Goal: Transaction & Acquisition: Purchase product/service

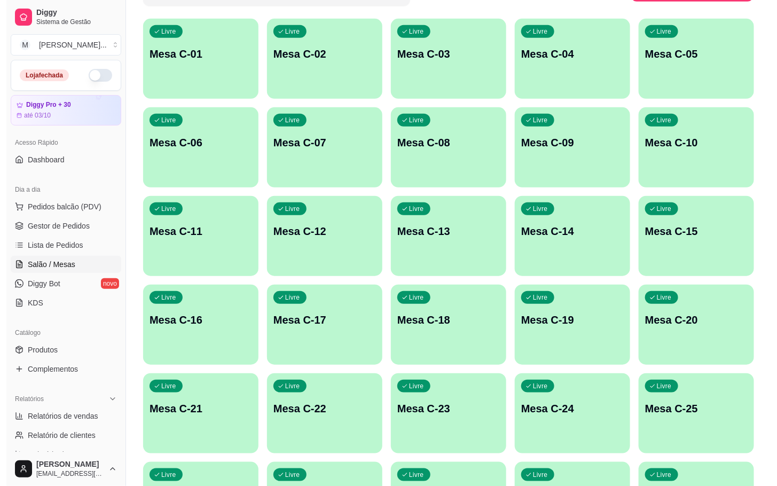
scroll to position [290, 0]
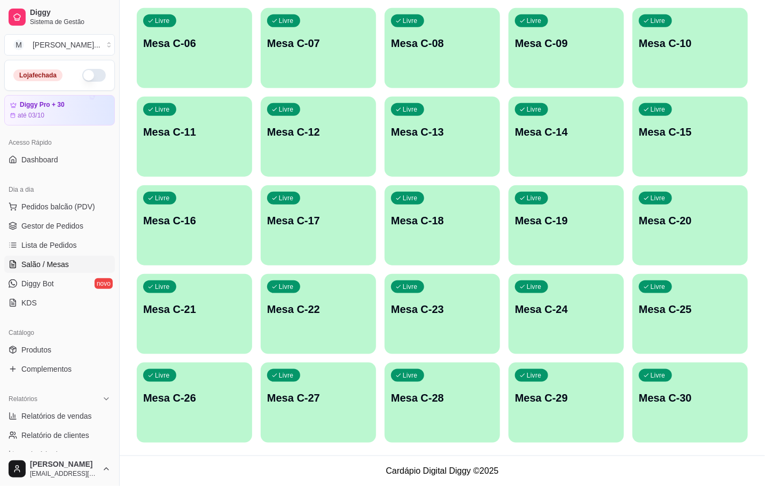
click at [688, 422] on div "Livre Mesa C-30" at bounding box center [690, 396] width 115 height 67
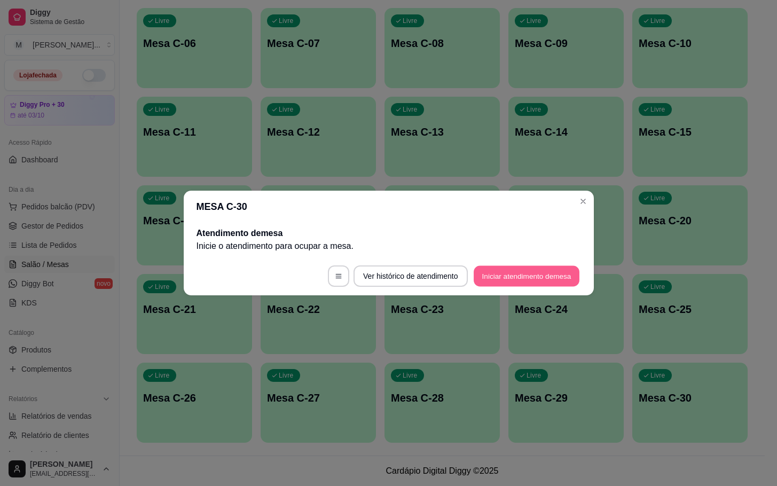
click at [555, 269] on button "Iniciar atendimento de mesa" at bounding box center [527, 276] width 106 height 21
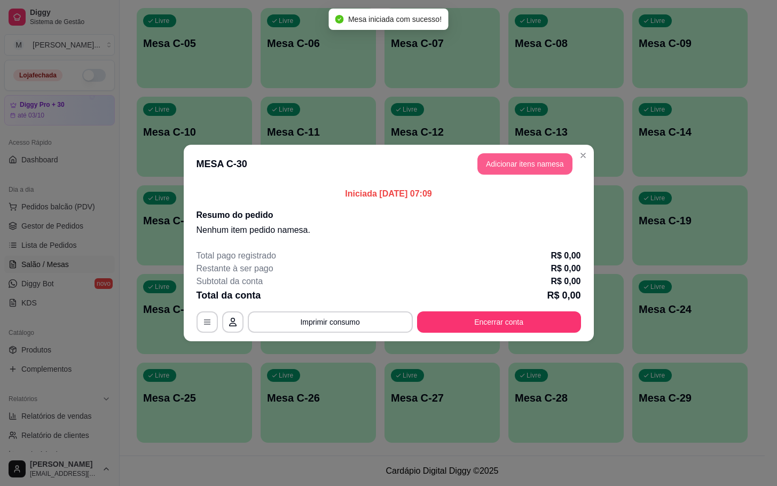
click at [522, 162] on button "Adicionar itens na mesa" at bounding box center [525, 163] width 95 height 21
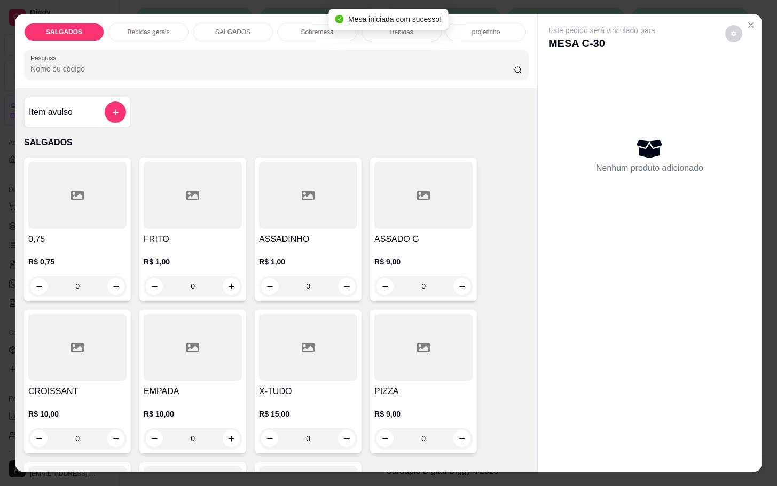
click at [169, 167] on div at bounding box center [193, 195] width 98 height 67
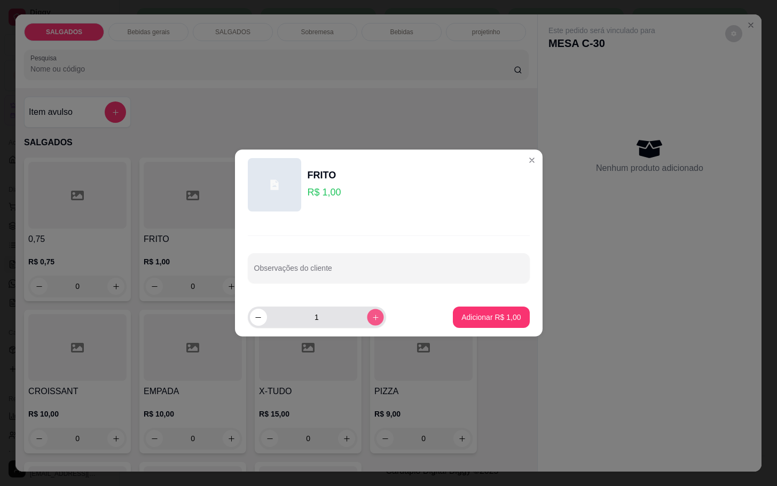
click at [371, 317] on icon "increase-product-quantity" at bounding box center [375, 318] width 8 height 8
click at [371, 316] on icon "increase-product-quantity" at bounding box center [375, 318] width 8 height 8
click at [371, 315] on icon "increase-product-quantity" at bounding box center [375, 318] width 8 height 8
click at [368, 313] on button "increase-product-quantity" at bounding box center [375, 317] width 17 height 17
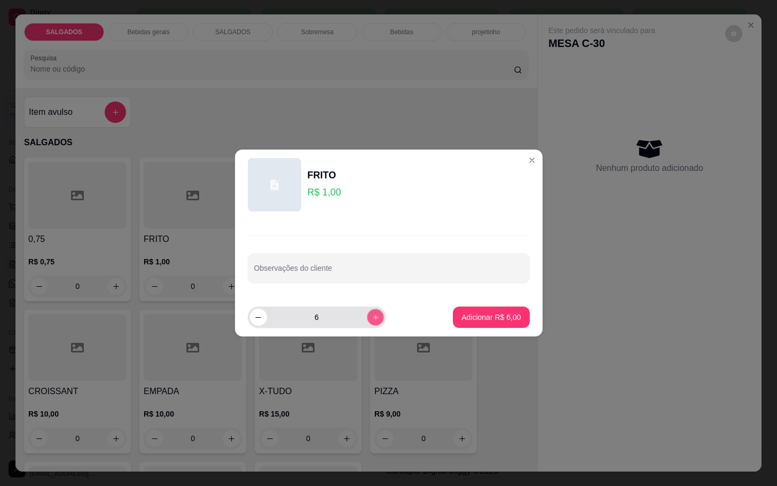
click at [368, 313] on button "increase-product-quantity" at bounding box center [375, 317] width 17 height 17
click at [367, 311] on button "increase-product-quantity" at bounding box center [375, 317] width 17 height 17
type input "8"
click at [465, 307] on button "Adicionar R$ 8,00" at bounding box center [491, 317] width 76 height 21
type input "8"
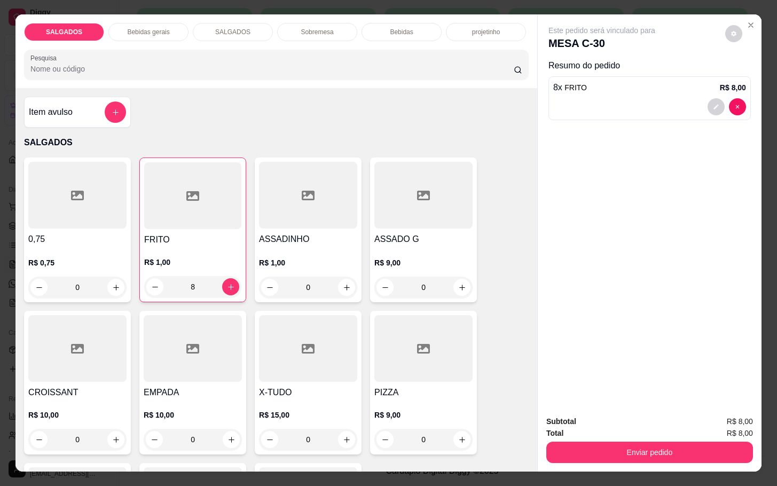
click at [151, 28] on p "Bebidas gerais" at bounding box center [148, 32] width 42 height 9
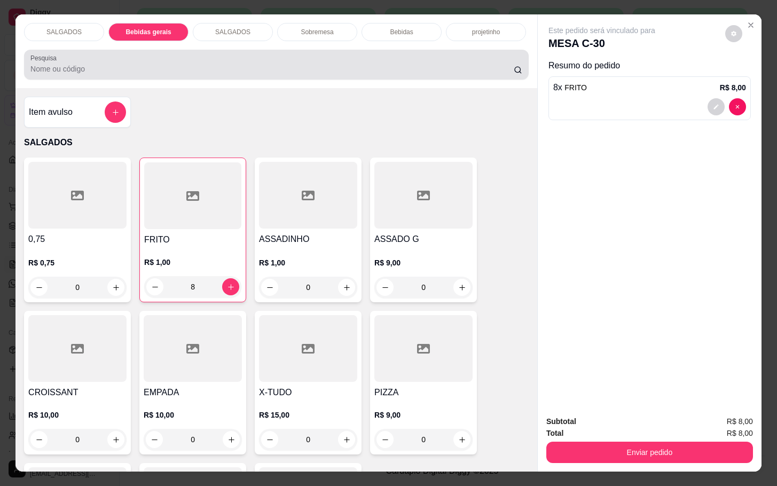
scroll to position [26, 0]
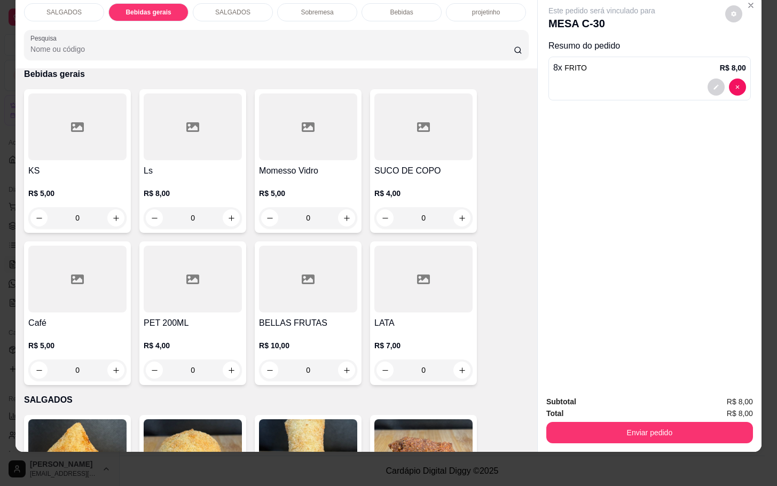
click at [57, 317] on h4 "Café" at bounding box center [77, 323] width 98 height 13
click at [327, 146] on div "cafe expresso R$ 5,00" at bounding box center [388, 140] width 283 height 35
radio input "true"
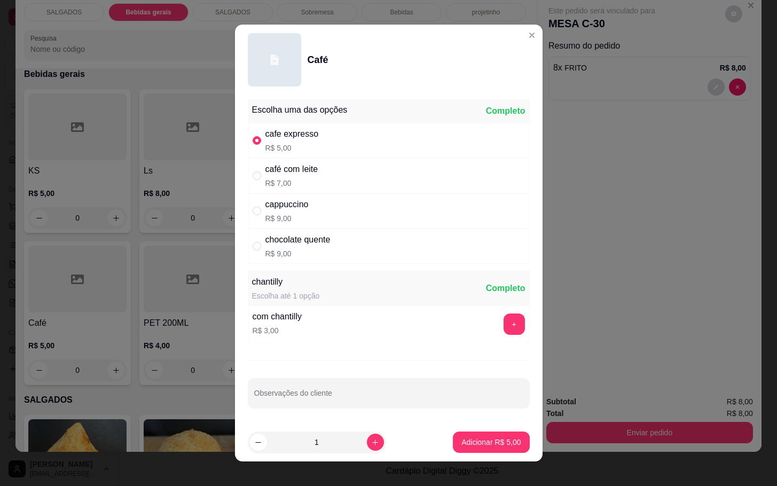
click at [486, 435] on button "Adicionar R$ 5,00" at bounding box center [491, 442] width 76 height 21
type input "1"
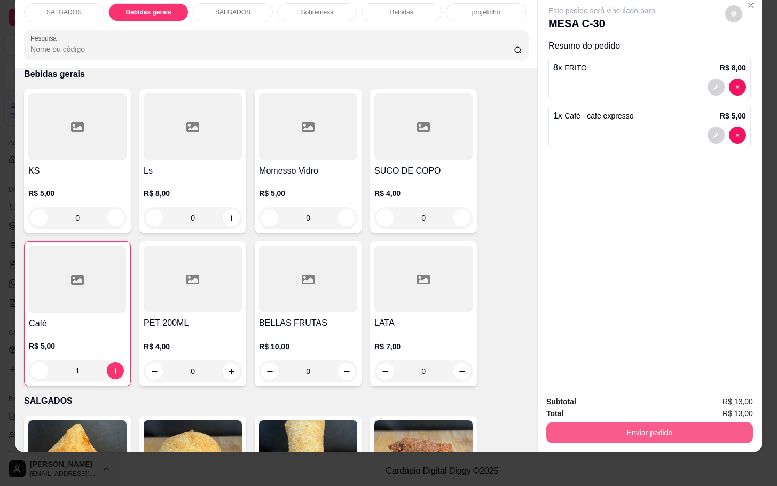
click at [683, 431] on button "Enviar pedido" at bounding box center [650, 432] width 207 height 21
click at [716, 394] on button "Enviar pedido" at bounding box center [723, 395] width 60 height 20
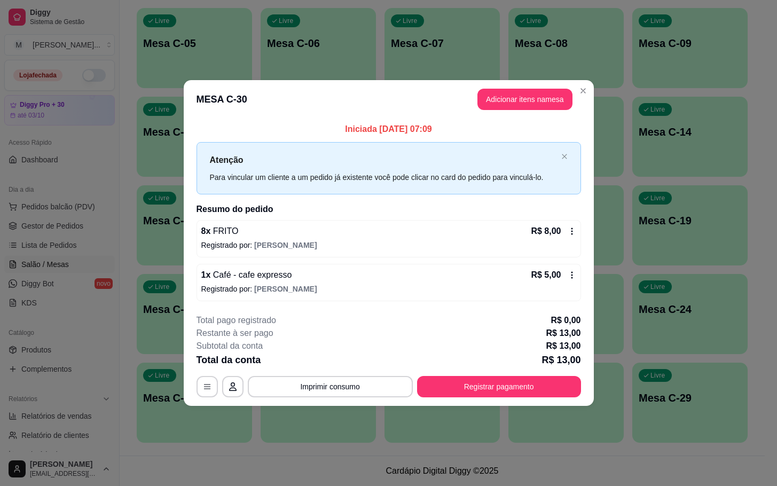
click at [461, 387] on button "Registrar pagamento" at bounding box center [499, 386] width 164 height 21
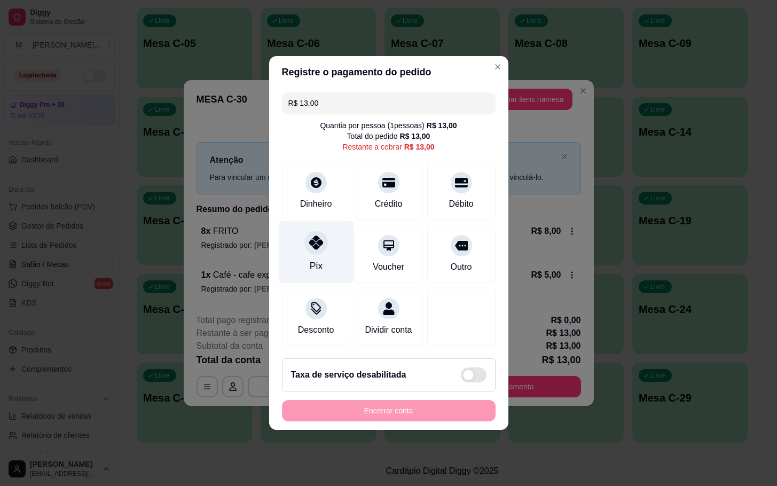
click at [302, 228] on div "Pix" at bounding box center [315, 252] width 75 height 63
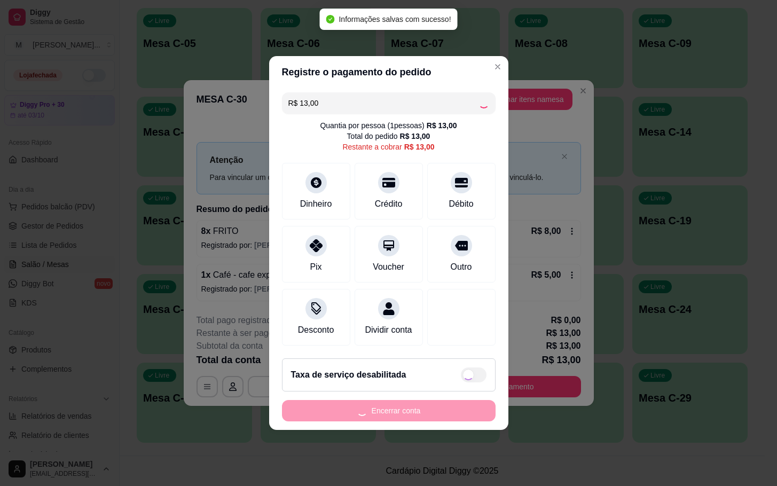
type input "R$ 0,00"
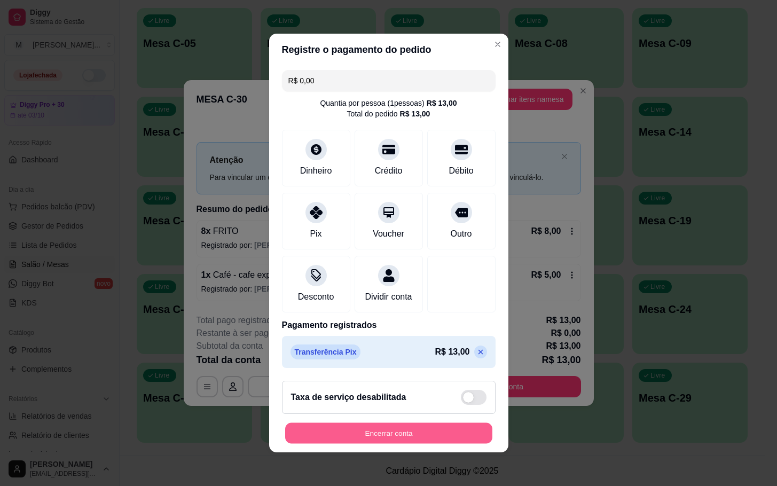
click at [422, 444] on button "Encerrar conta" at bounding box center [388, 433] width 207 height 21
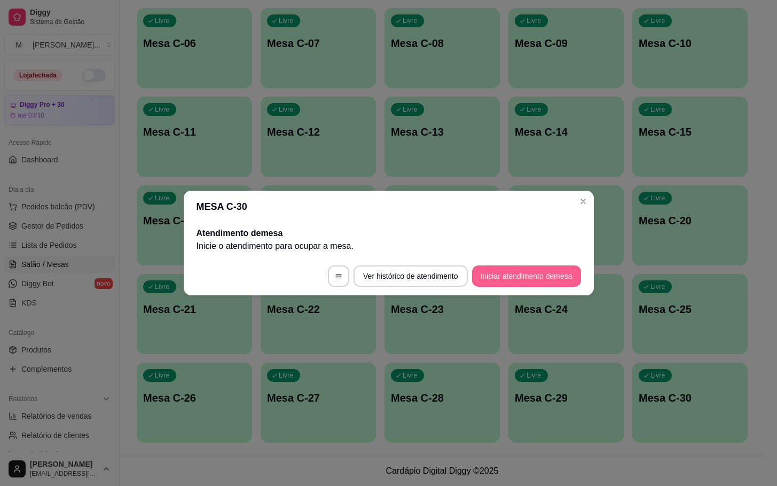
click at [483, 276] on button "Iniciar atendimento de mesa" at bounding box center [526, 276] width 109 height 21
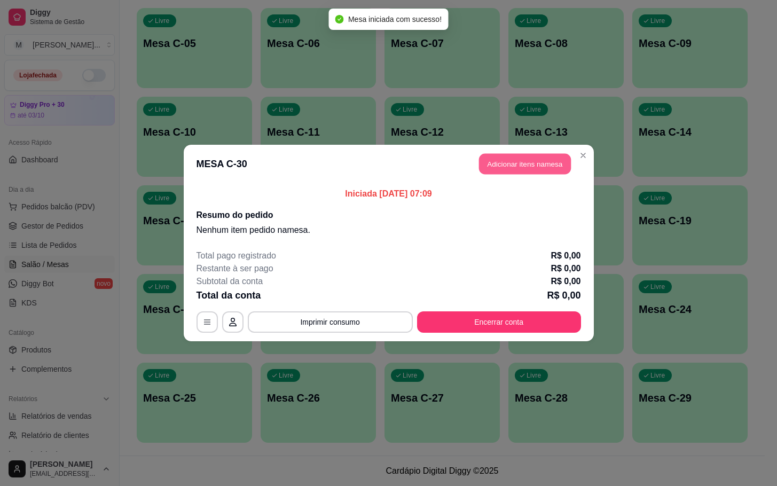
click at [557, 170] on button "Adicionar itens na mesa" at bounding box center [525, 164] width 92 height 21
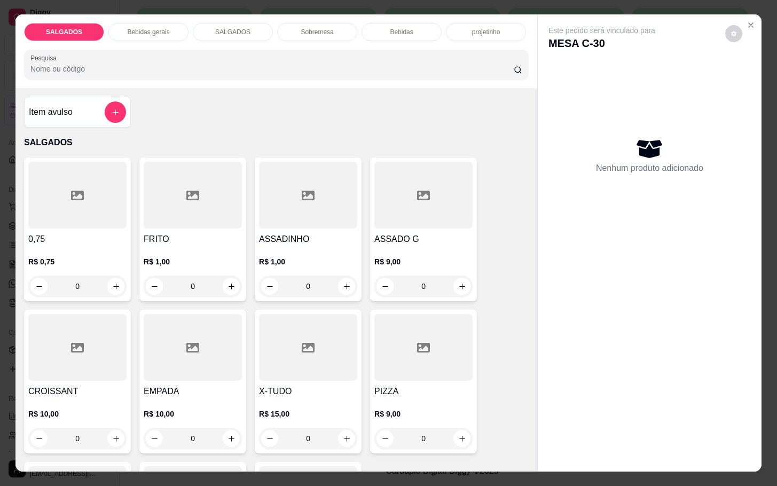
click at [158, 233] on h4 "FRITO" at bounding box center [193, 239] width 98 height 13
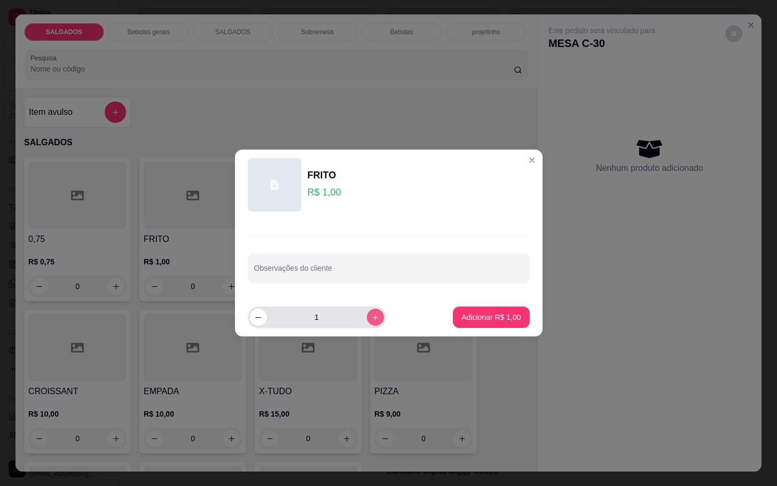
click at [371, 316] on button "increase-product-quantity" at bounding box center [375, 317] width 17 height 17
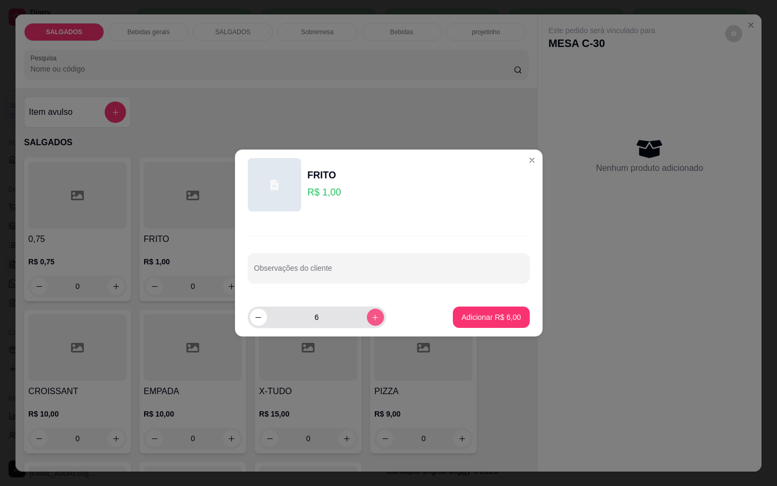
click at [371, 316] on button "increase-product-quantity" at bounding box center [375, 317] width 17 height 17
click at [260, 323] on button "decrease-product-quantity" at bounding box center [258, 317] width 17 height 17
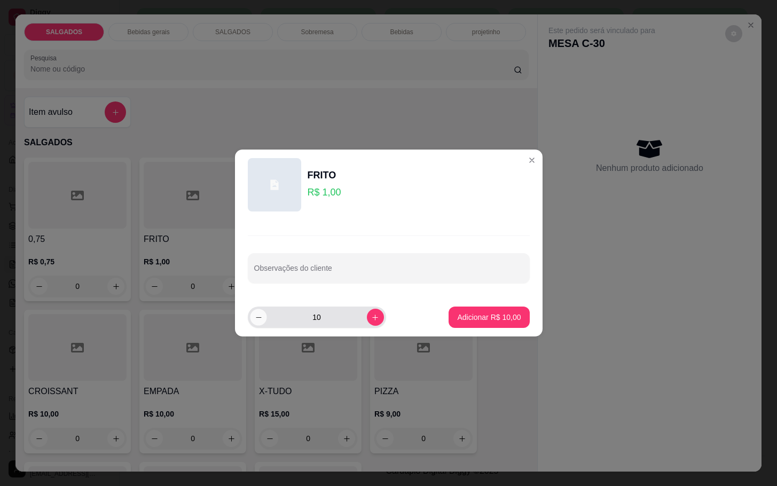
type input "9"
click at [505, 327] on button "Adicionar R$ 9,00" at bounding box center [491, 317] width 76 height 21
type input "9"
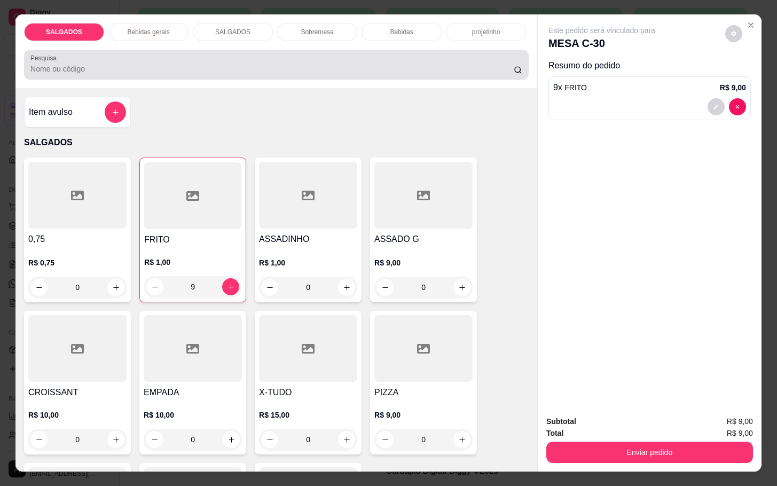
click at [141, 50] on div "Pesquisa" at bounding box center [276, 65] width 505 height 30
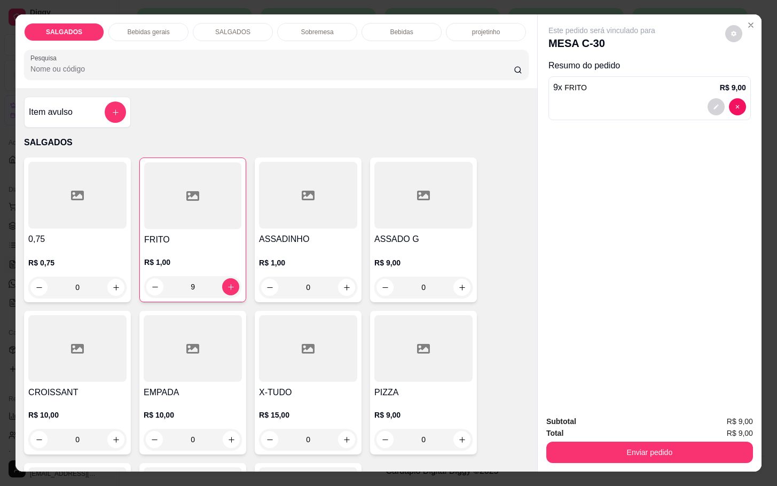
click at [147, 32] on div "Bebidas gerais" at bounding box center [148, 32] width 80 height 18
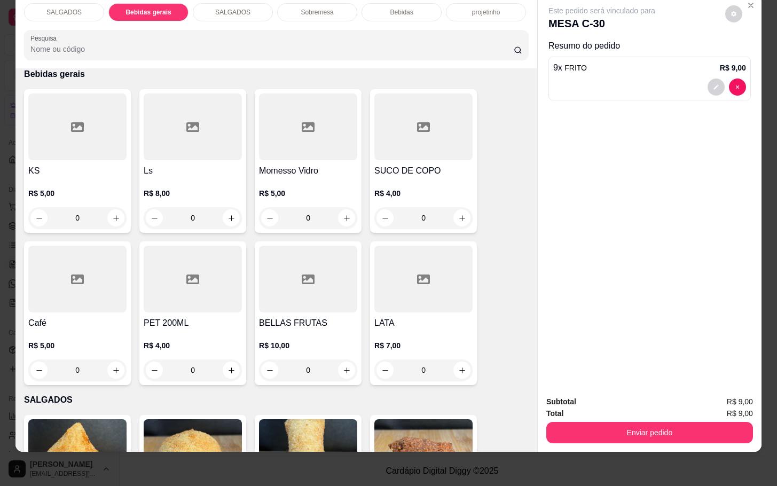
click at [89, 264] on div at bounding box center [77, 279] width 98 height 67
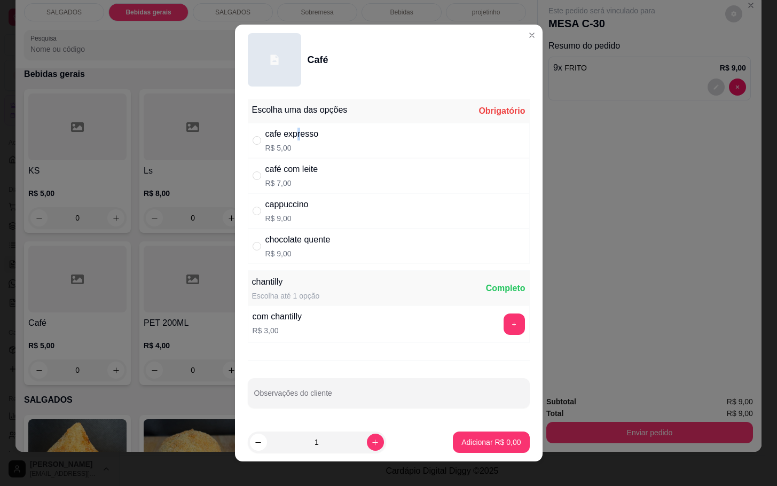
click at [294, 138] on div "cafe expresso" at bounding box center [292, 134] width 53 height 13
radio input "true"
click at [476, 450] on button "Adicionar R$ 5,00" at bounding box center [491, 442] width 74 height 21
type input "1"
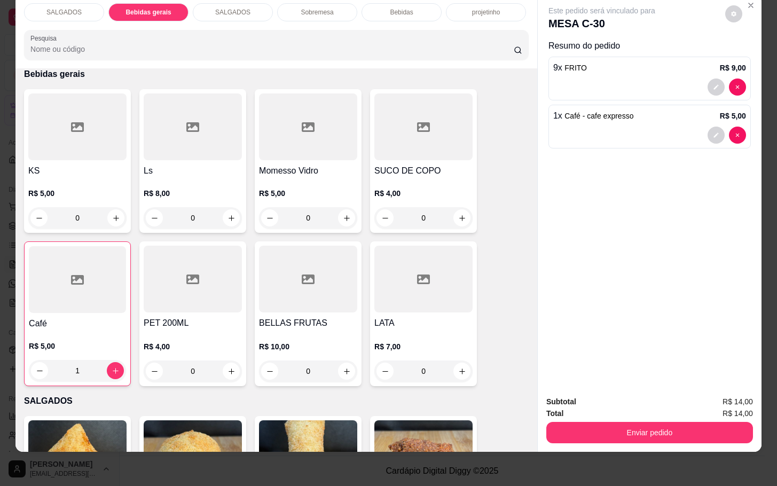
click at [118, 297] on div at bounding box center [77, 279] width 97 height 67
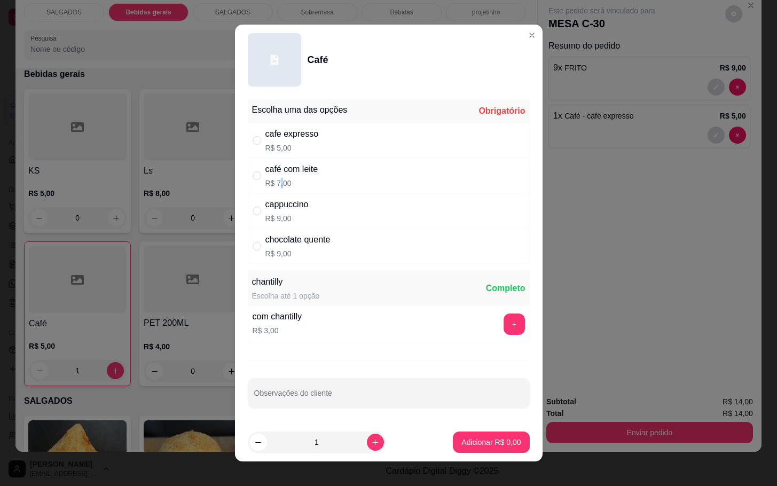
click at [277, 183] on p "R$ 7,00" at bounding box center [292, 183] width 53 height 11
radio input "true"
click at [481, 443] on p "Adicionar R$ 7,00" at bounding box center [492, 442] width 58 height 10
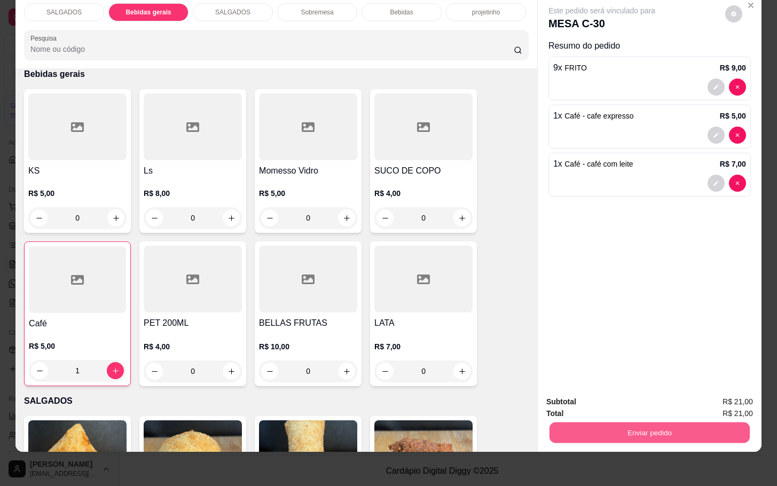
click at [666, 419] on div "Enviar pedido" at bounding box center [650, 431] width 207 height 24
click at [657, 422] on button "Enviar pedido" at bounding box center [650, 432] width 200 height 21
click at [699, 394] on button "Enviar pedido" at bounding box center [724, 395] width 59 height 20
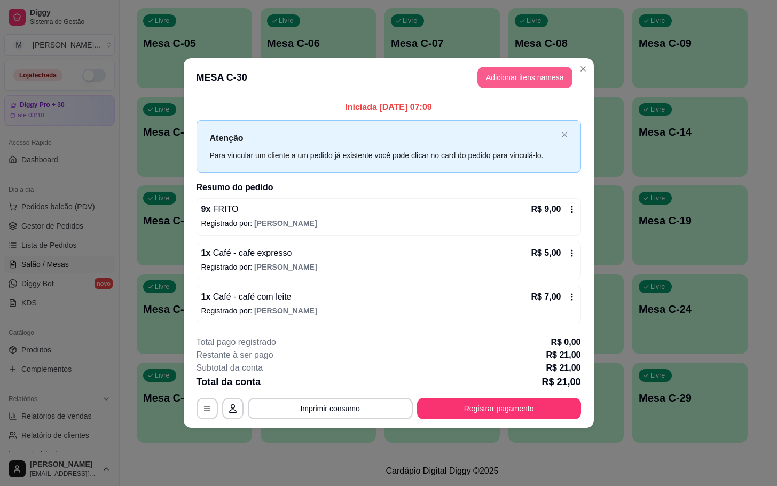
click at [525, 71] on button "Adicionar itens na mesa" at bounding box center [525, 77] width 95 height 21
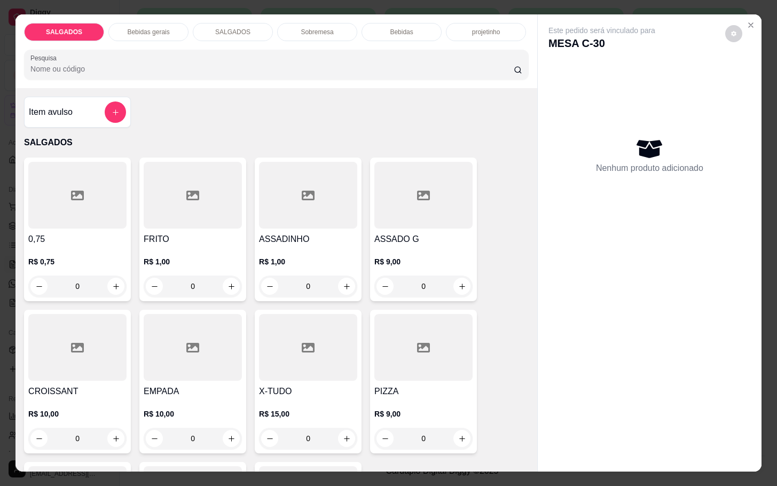
click at [154, 38] on div "SALGADOS Bebidas gerais SALGADOS Sobremesa Bebidas projetinho Pesquisa" at bounding box center [276, 51] width 522 height 74
click at [155, 34] on div "Bebidas gerais" at bounding box center [148, 32] width 80 height 18
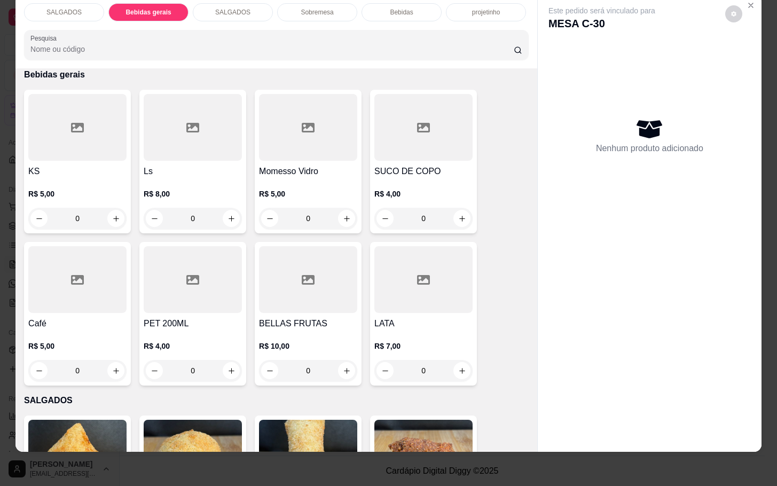
click at [441, 140] on div at bounding box center [423, 127] width 98 height 67
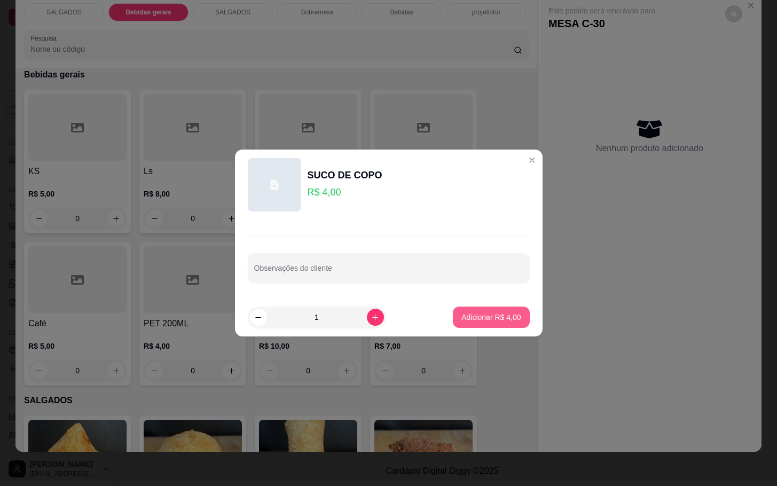
click at [475, 319] on p "Adicionar R$ 4,00" at bounding box center [491, 317] width 59 height 11
type input "1"
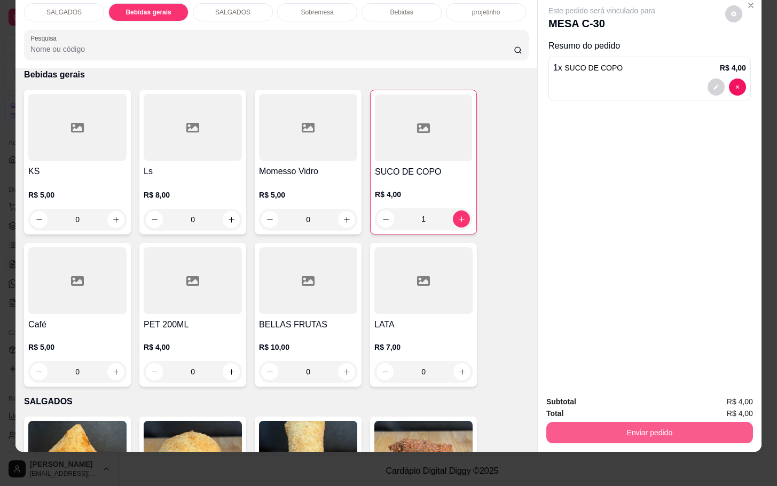
drag, startPoint x: 637, startPoint y: 393, endPoint x: 641, endPoint y: 404, distance: 12.0
click at [641, 396] on div "Subtotal R$ 4,00" at bounding box center [650, 402] width 207 height 12
click at [648, 408] on div "Total R$ 4,00" at bounding box center [650, 414] width 207 height 12
click at [654, 422] on button "Enviar pedido" at bounding box center [650, 432] width 207 height 21
click at [724, 388] on button "Enviar pedido" at bounding box center [723, 395] width 60 height 20
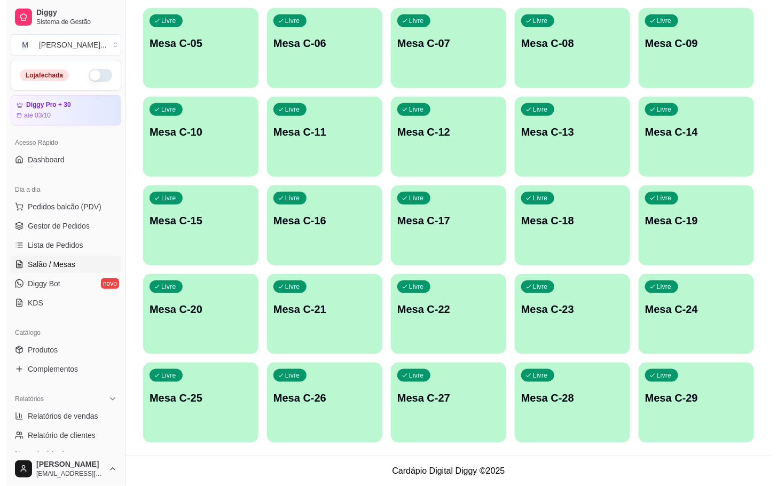
scroll to position [50, 0]
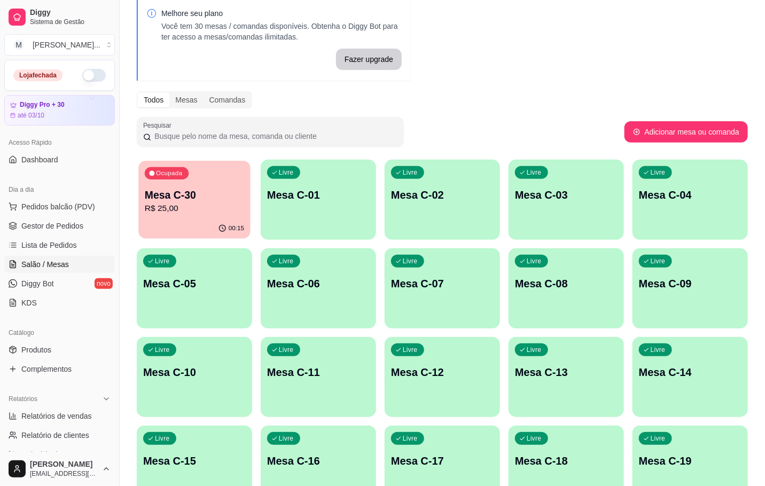
click at [184, 188] on p "Mesa C-30" at bounding box center [194, 195] width 99 height 14
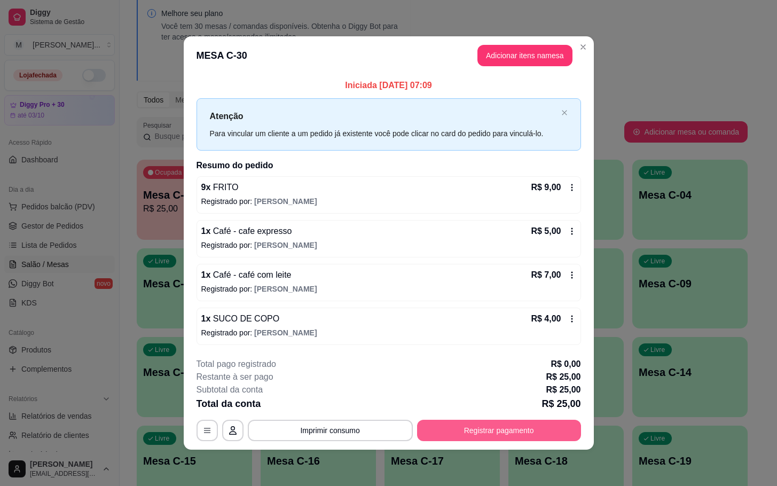
click at [476, 436] on button "Registrar pagamento" at bounding box center [499, 430] width 164 height 21
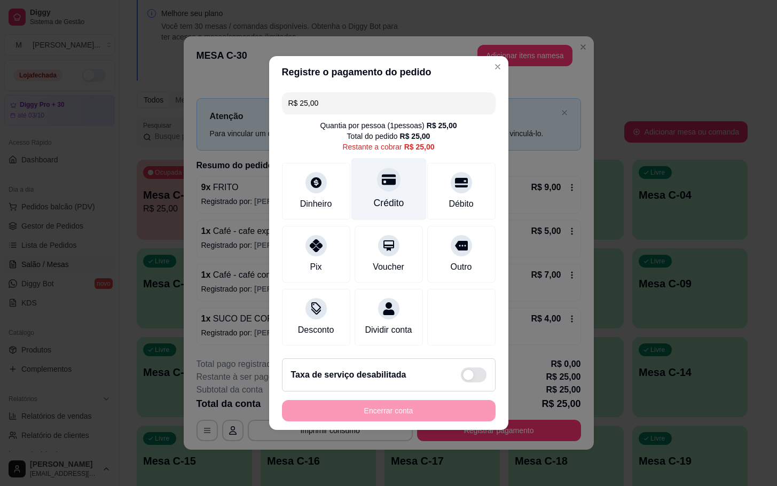
click at [375, 196] on div "Crédito" at bounding box center [388, 203] width 30 height 14
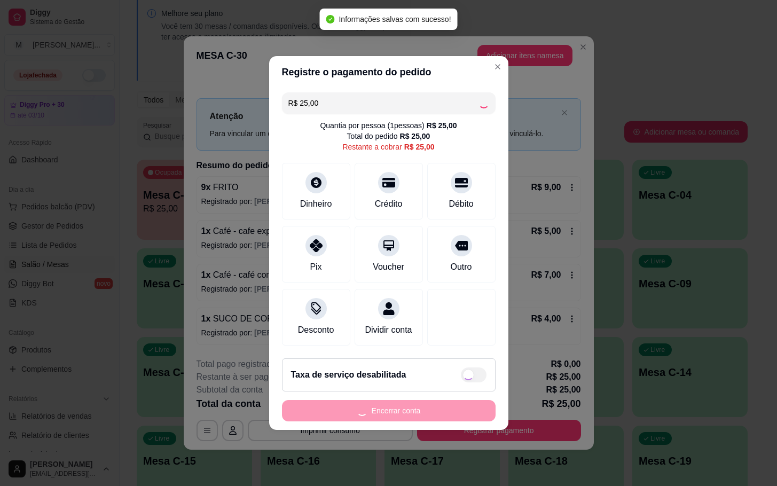
type input "R$ 0,00"
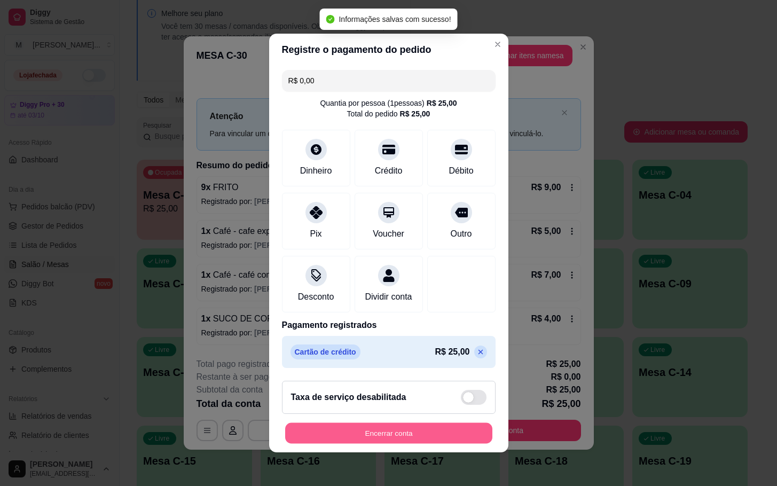
click at [433, 442] on button "Encerrar conta" at bounding box center [388, 433] width 207 height 21
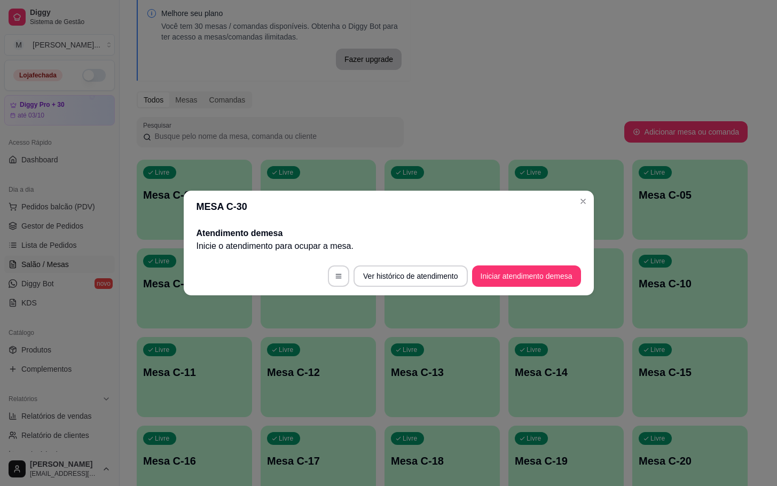
click at [536, 278] on button "Iniciar atendimento de mesa" at bounding box center [526, 276] width 109 height 21
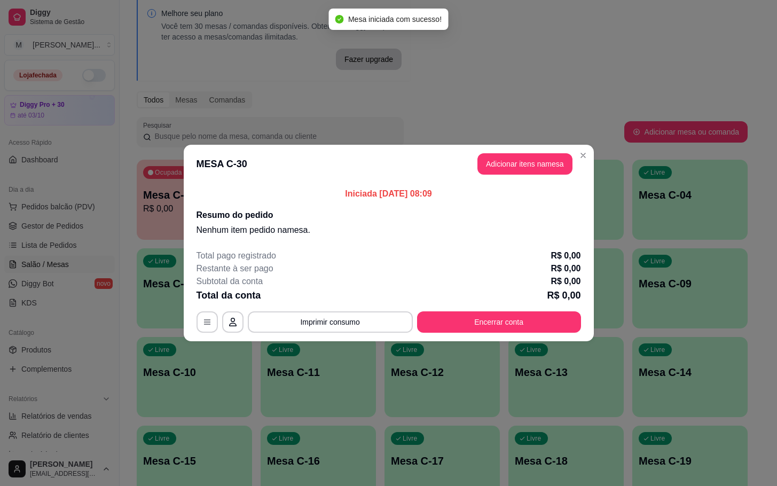
click at [560, 178] on header "MESA C-30 Adicionar itens na mesa" at bounding box center [389, 164] width 410 height 38
click at [558, 169] on button "Adicionar itens na mesa" at bounding box center [525, 163] width 95 height 21
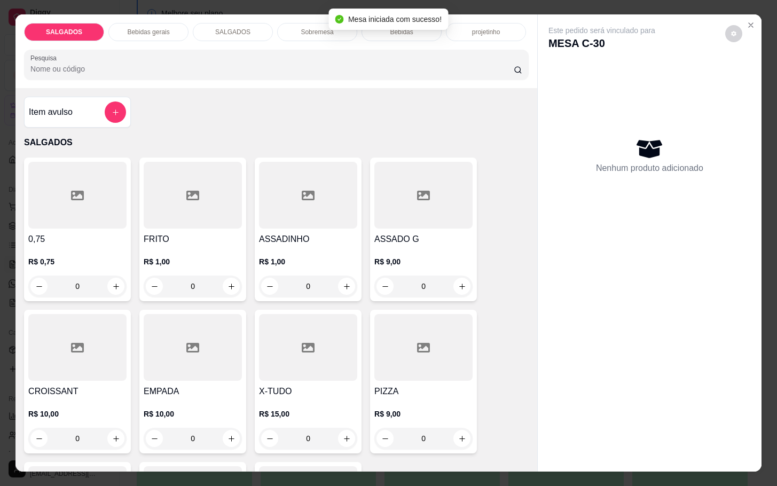
click at [194, 276] on input "0" at bounding box center [193, 286] width 60 height 21
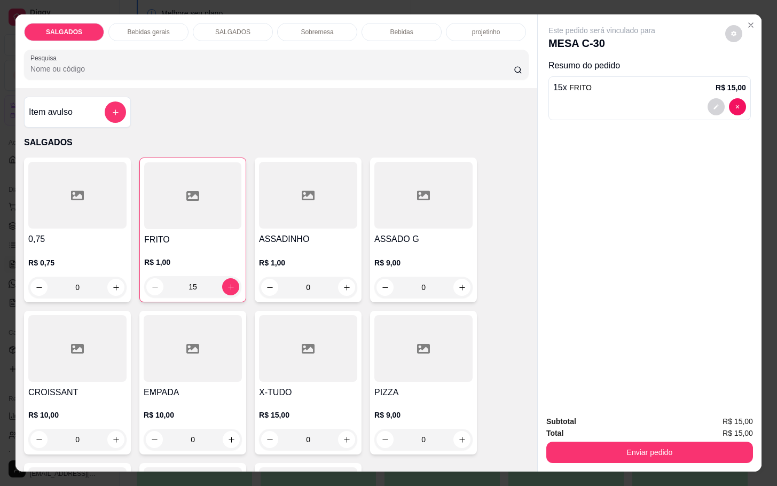
type input "15"
click at [142, 23] on div "Bebidas gerais" at bounding box center [148, 32] width 80 height 18
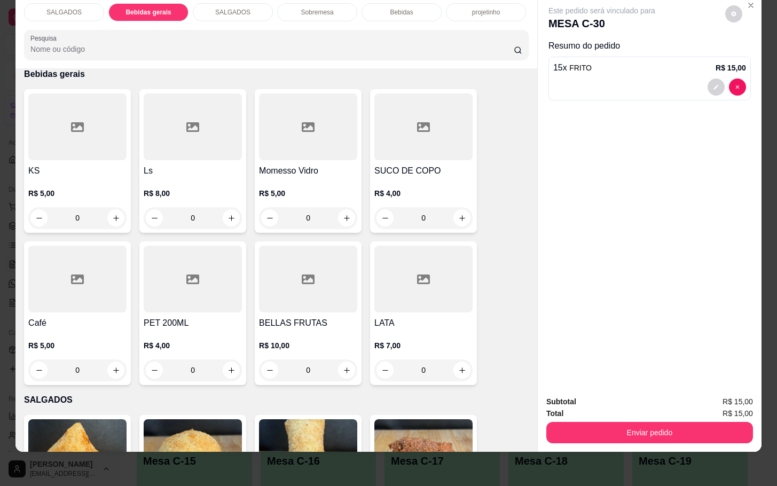
click at [65, 279] on div at bounding box center [77, 279] width 98 height 67
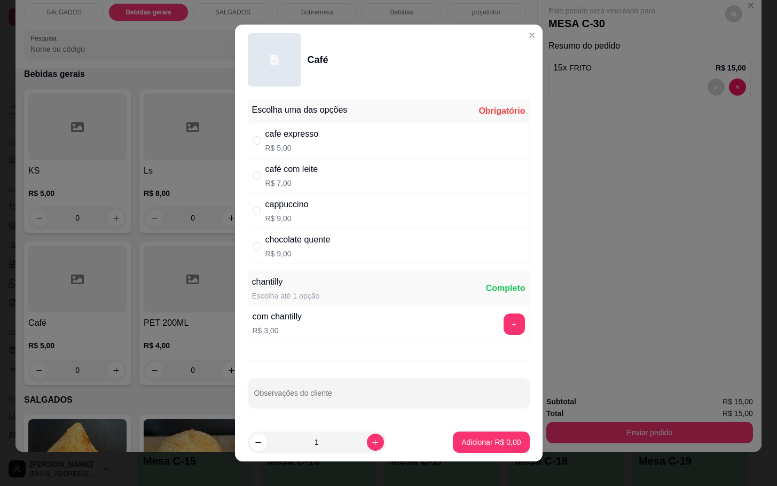
drag, startPoint x: 308, startPoint y: 205, endPoint x: 314, endPoint y: 212, distance: 8.7
click at [309, 205] on div "cappuccino R$ 9,00" at bounding box center [389, 210] width 282 height 35
radio input "true"
click at [345, 167] on div "café com leite R$ 7,00" at bounding box center [389, 175] width 282 height 35
radio input "true"
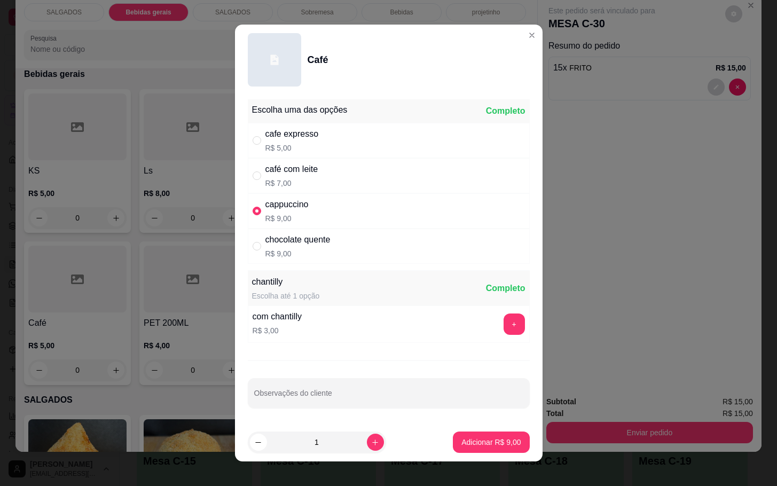
radio input "false"
click at [462, 442] on p "Adicionar R$ 7,00" at bounding box center [491, 442] width 59 height 11
type input "1"
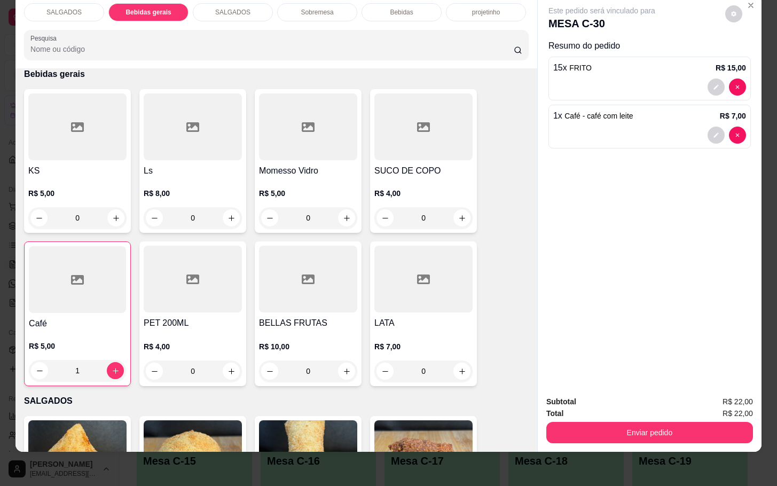
click at [685, 408] on div "Total R$ 22,00" at bounding box center [650, 414] width 207 height 12
click at [683, 422] on button "Enviar pedido" at bounding box center [650, 432] width 200 height 21
click at [712, 391] on button "Enviar pedido" at bounding box center [723, 395] width 60 height 20
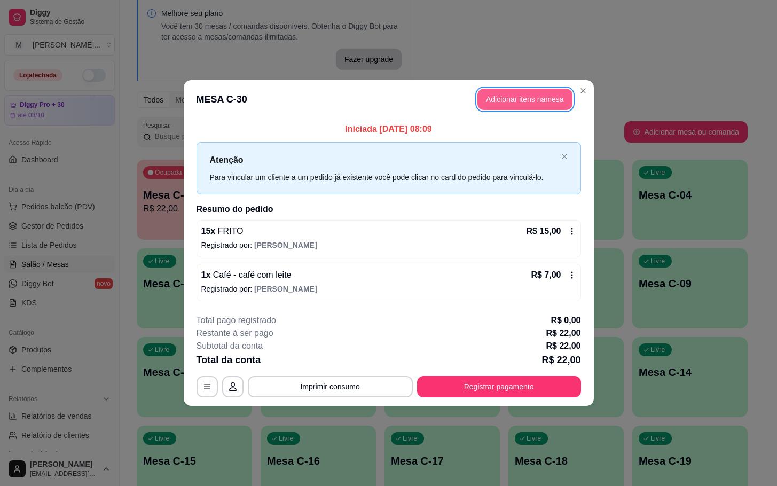
click at [489, 104] on button "Adicionar itens na mesa" at bounding box center [525, 99] width 95 height 21
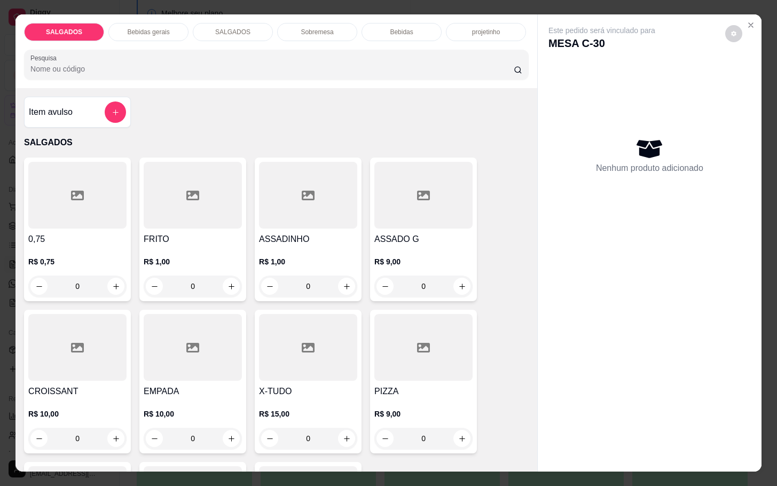
click at [327, 23] on div "Sobremesa" at bounding box center [317, 32] width 80 height 18
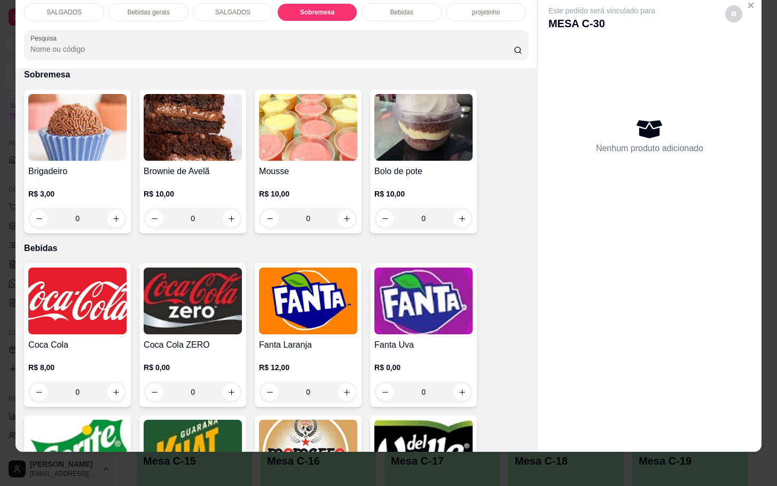
click at [405, 8] on p "Bebidas" at bounding box center [401, 12] width 23 height 9
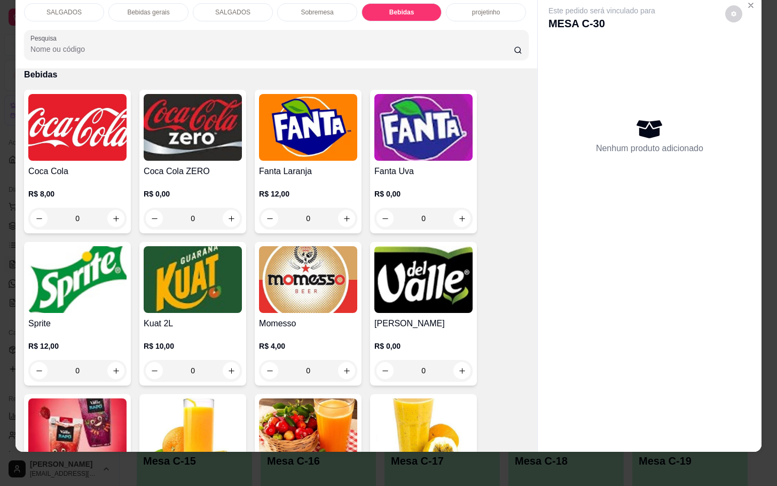
click at [85, 130] on img at bounding box center [77, 127] width 98 height 67
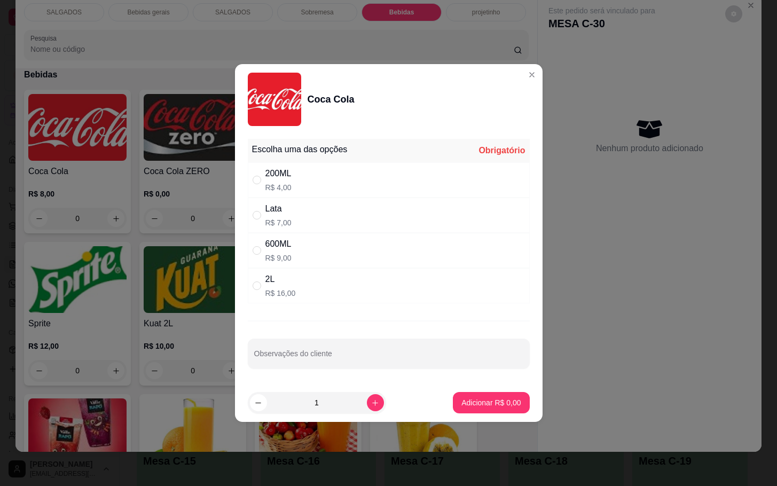
drag, startPoint x: 346, startPoint y: 178, endPoint x: 342, endPoint y: 188, distance: 10.5
click at [347, 178] on div "200ML R$ 4,00" at bounding box center [389, 179] width 282 height 35
radio input "true"
click at [371, 403] on icon "increase-product-quantity" at bounding box center [375, 403] width 8 height 8
type input "2"
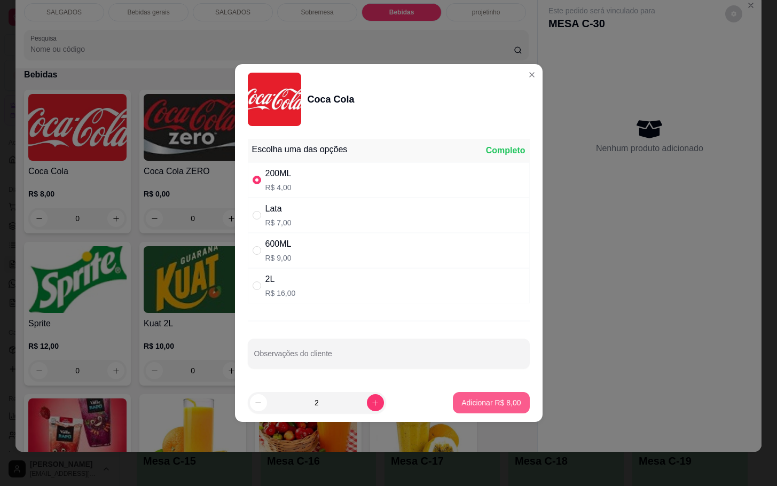
click at [470, 407] on p "Adicionar R$ 8,00" at bounding box center [491, 402] width 59 height 11
type input "2"
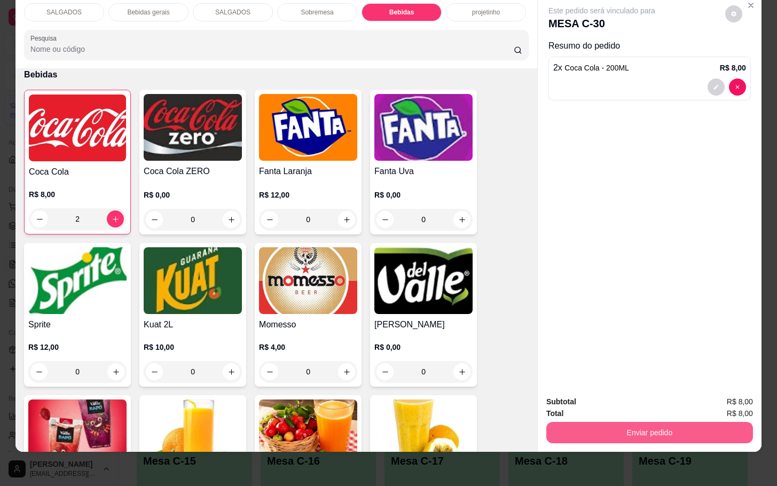
click at [652, 422] on button "Enviar pedido" at bounding box center [650, 432] width 207 height 21
click at [707, 393] on button "Enviar pedido" at bounding box center [723, 395] width 60 height 20
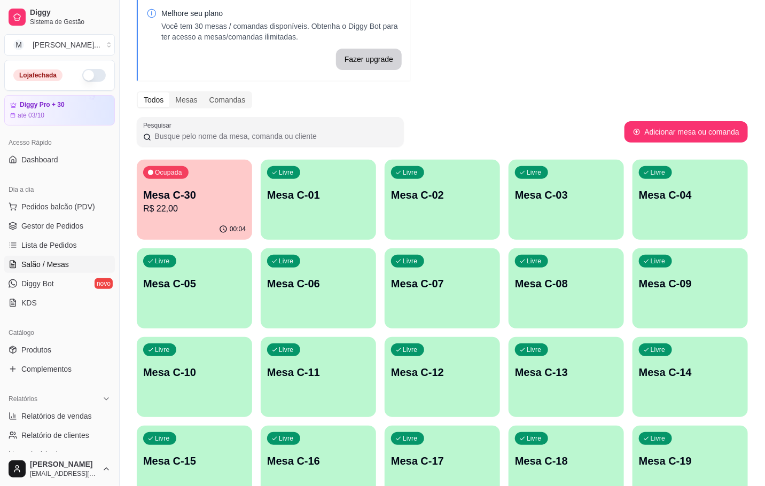
click at [411, 353] on p "Livre" at bounding box center [410, 350] width 15 height 9
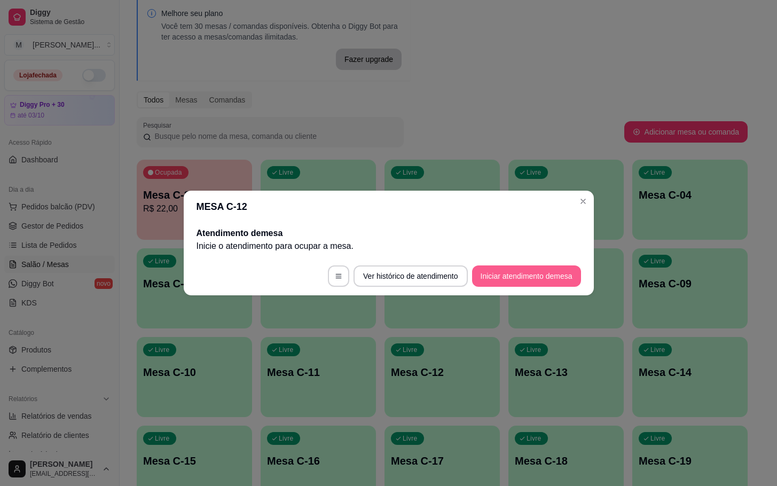
click at [515, 273] on button "Iniciar atendimento de mesa" at bounding box center [526, 276] width 109 height 21
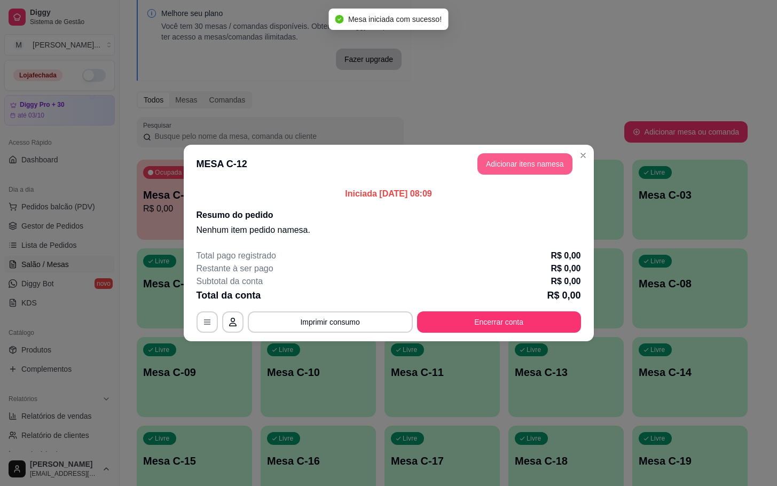
click at [524, 169] on button "Adicionar itens na mesa" at bounding box center [525, 163] width 95 height 21
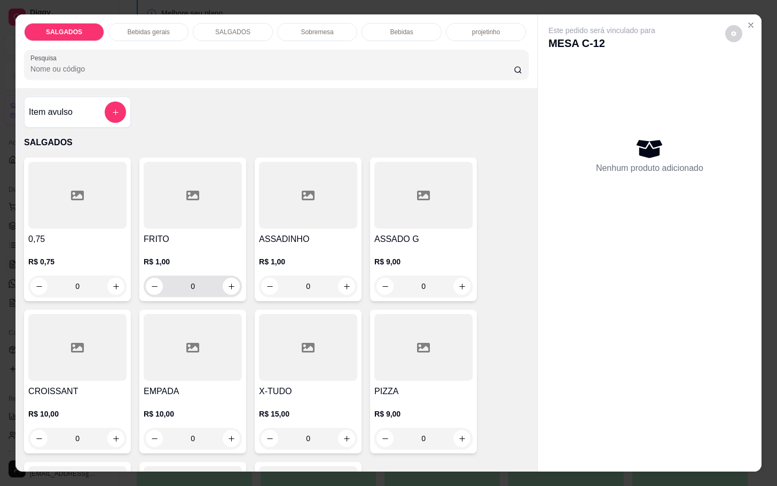
click at [210, 276] on input "0" at bounding box center [193, 286] width 60 height 21
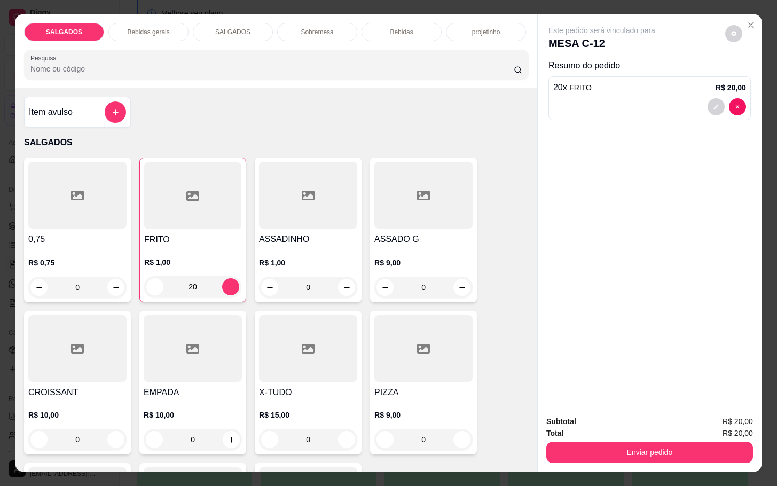
type input "20"
click at [147, 28] on p "Bebidas gerais" at bounding box center [148, 32] width 42 height 9
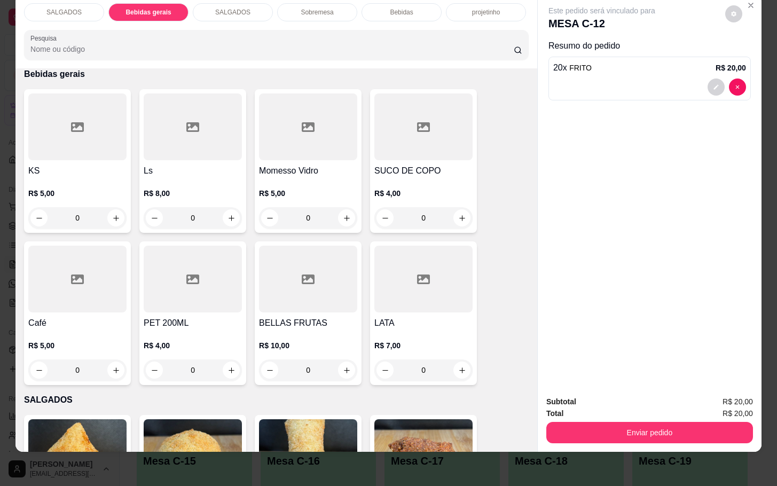
click at [80, 317] on h4 "Café" at bounding box center [77, 323] width 98 height 13
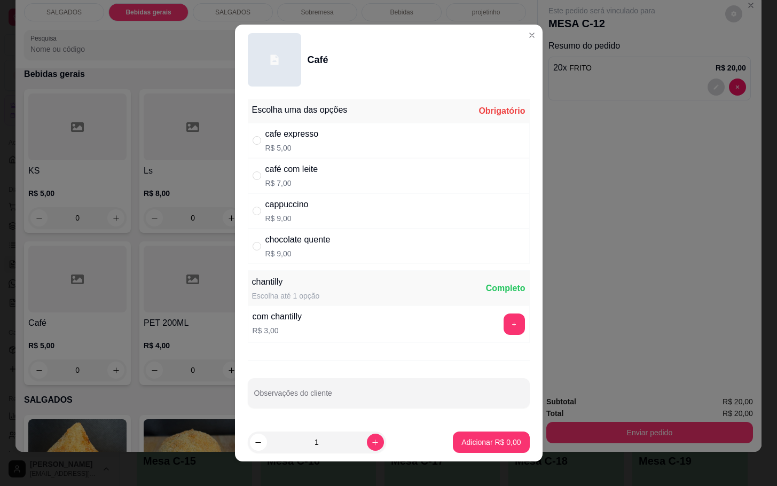
click at [307, 171] on div "café com leite" at bounding box center [292, 169] width 53 height 13
radio input "true"
click at [371, 441] on icon "increase-product-quantity" at bounding box center [375, 443] width 8 height 8
type input "2"
drag, startPoint x: 436, startPoint y: 425, endPoint x: 478, endPoint y: 424, distance: 41.7
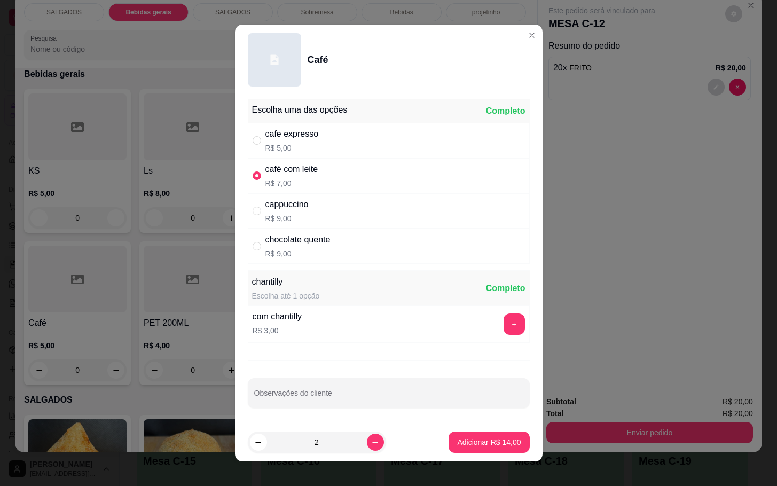
click at [443, 424] on footer "2 Adicionar R$ 14,00" at bounding box center [389, 442] width 308 height 38
click at [471, 438] on p "Adicionar R$ 14,00" at bounding box center [489, 442] width 62 height 10
type input "2"
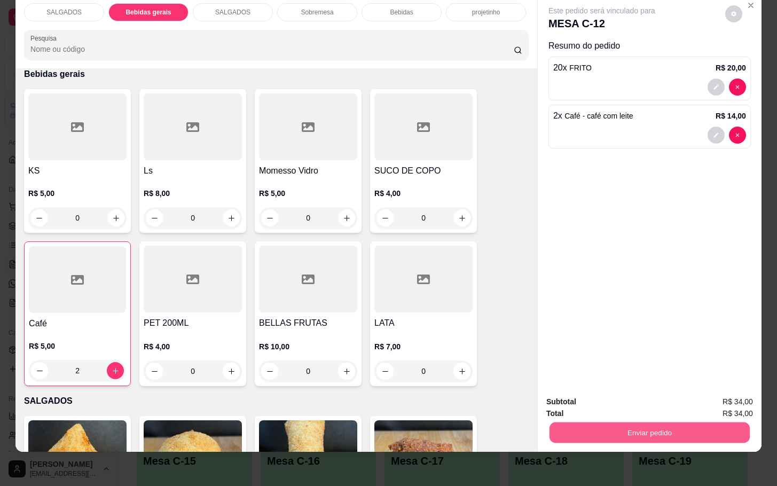
click at [601, 428] on button "Enviar pedido" at bounding box center [650, 432] width 200 height 21
click at [720, 400] on button "Enviar pedido" at bounding box center [724, 395] width 59 height 20
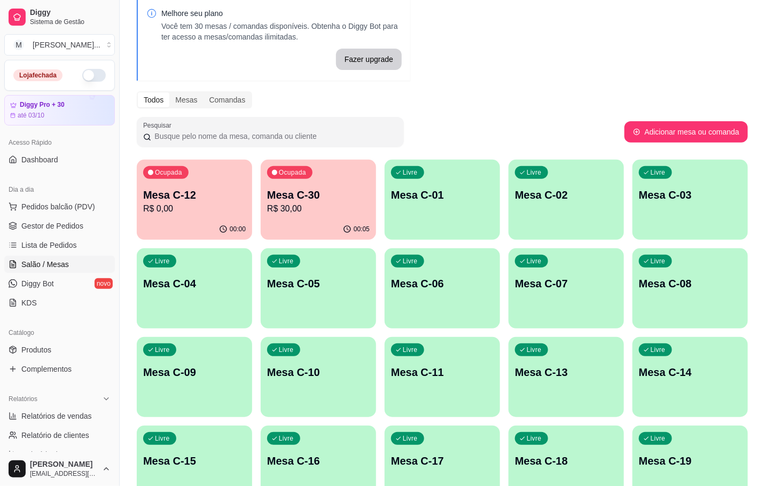
click at [295, 227] on div "00:05" at bounding box center [318, 229] width 115 height 21
click at [369, 226] on div "00:12" at bounding box center [318, 229] width 112 height 20
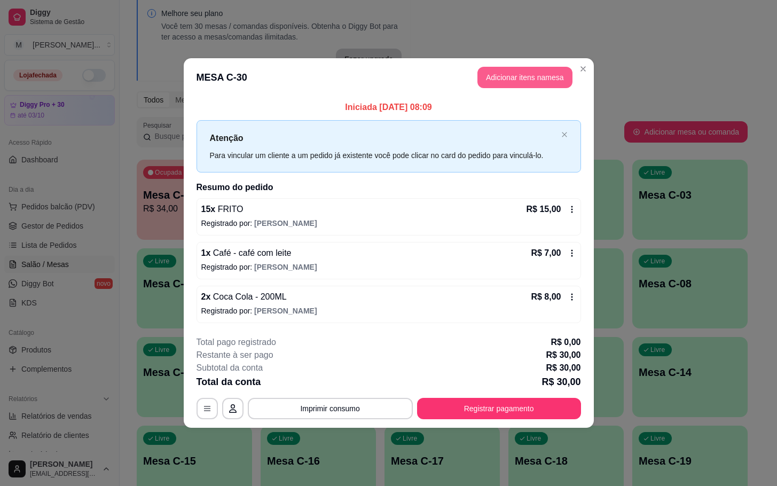
click at [541, 75] on button "Adicionar itens na mesa" at bounding box center [525, 77] width 95 height 21
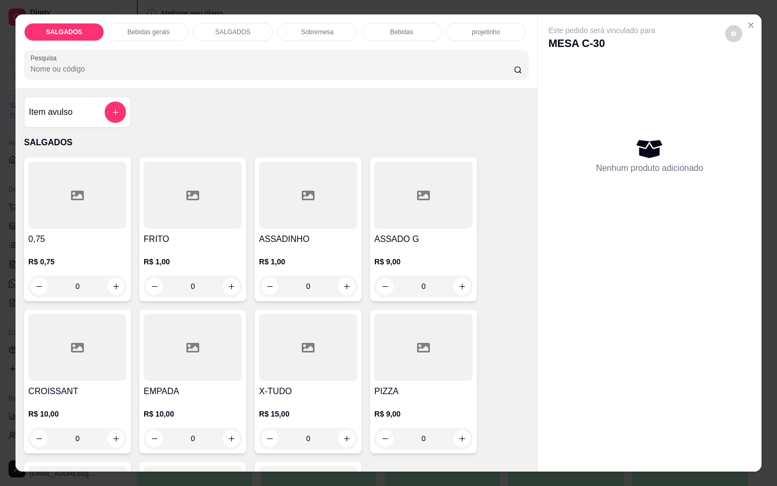
click at [180, 216] on div at bounding box center [193, 195] width 98 height 67
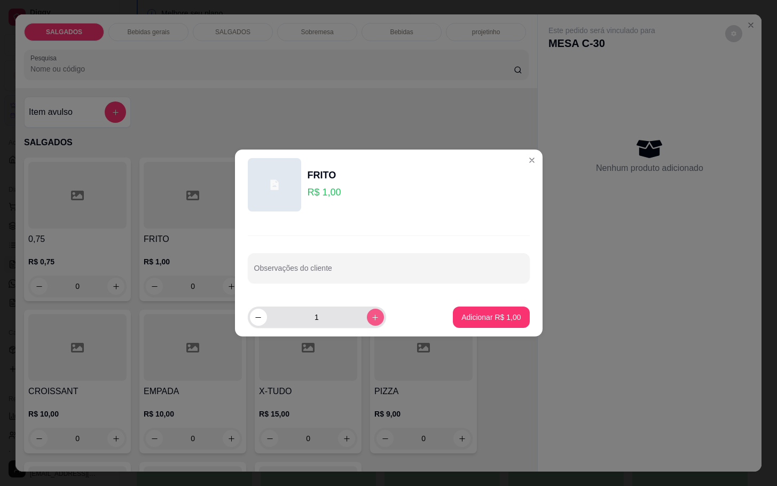
click at [372, 323] on button "increase-product-quantity" at bounding box center [375, 317] width 17 height 17
click at [371, 321] on icon "increase-product-quantity" at bounding box center [375, 318] width 8 height 8
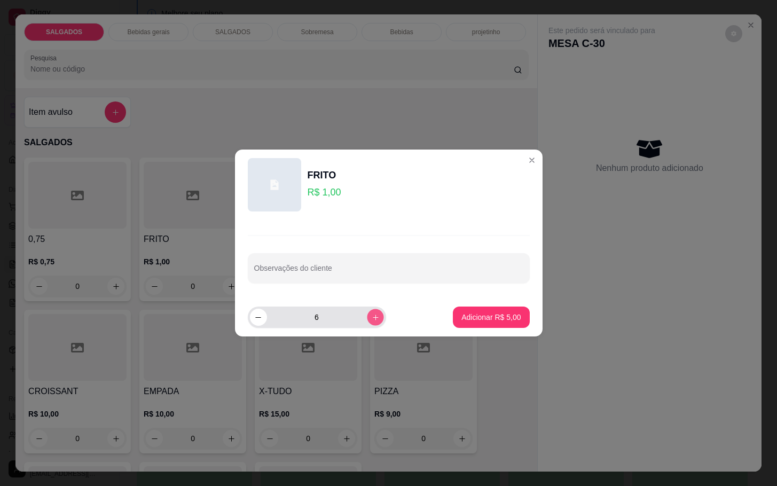
click at [371, 321] on icon "increase-product-quantity" at bounding box center [375, 318] width 8 height 8
click at [372, 321] on button "increase-product-quantity" at bounding box center [375, 317] width 17 height 17
click at [371, 321] on icon "increase-product-quantity" at bounding box center [375, 318] width 8 height 8
type input "10"
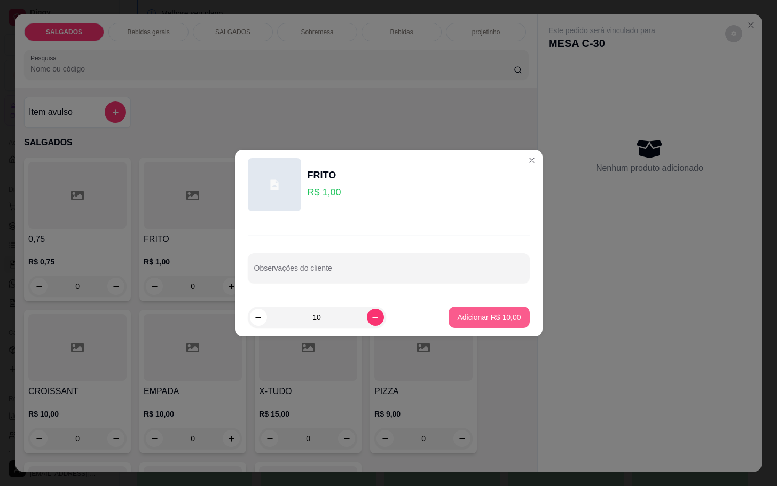
click at [473, 318] on p "Adicionar R$ 10,00" at bounding box center [489, 317] width 64 height 11
type input "10"
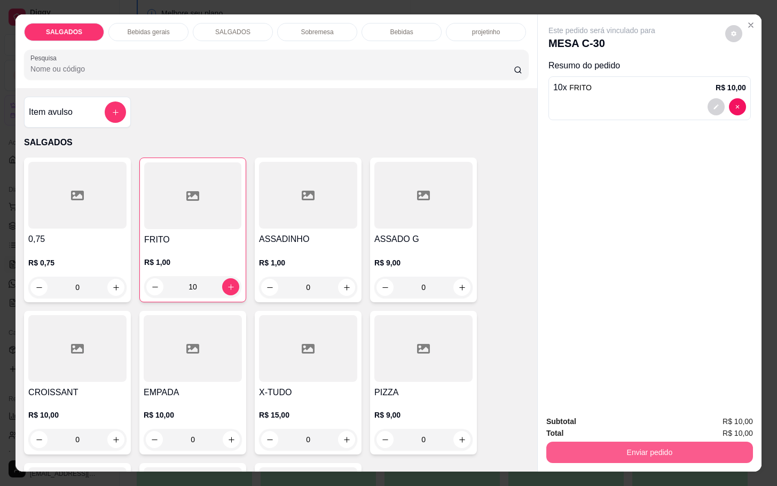
click at [623, 442] on button "Enviar pedido" at bounding box center [650, 452] width 207 height 21
click at [705, 412] on button "Enviar pedido" at bounding box center [723, 420] width 60 height 20
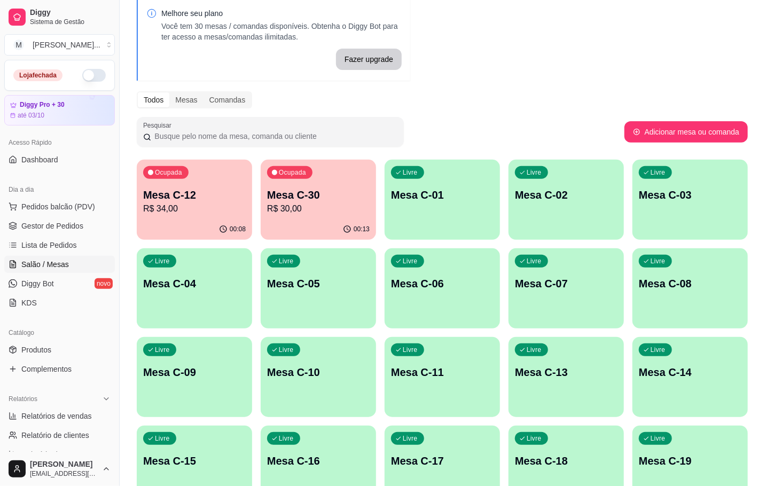
click at [186, 222] on div "00:08" at bounding box center [194, 229] width 115 height 21
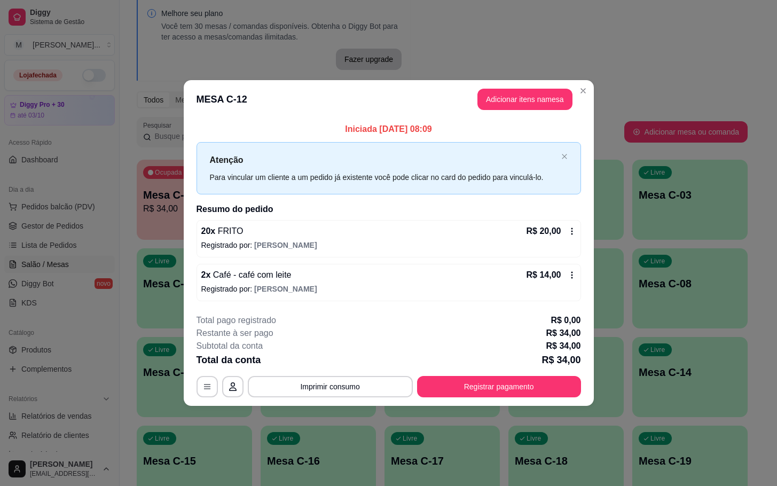
click at [515, 103] on button "Adicionar itens na mesa" at bounding box center [525, 99] width 95 height 21
click at [188, 235] on h4 "FRITO" at bounding box center [193, 239] width 98 height 13
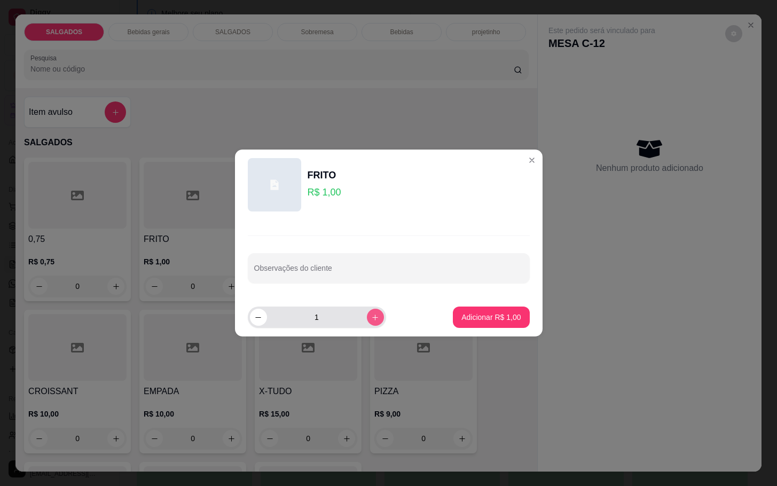
click at [371, 317] on icon "increase-product-quantity" at bounding box center [375, 318] width 8 height 8
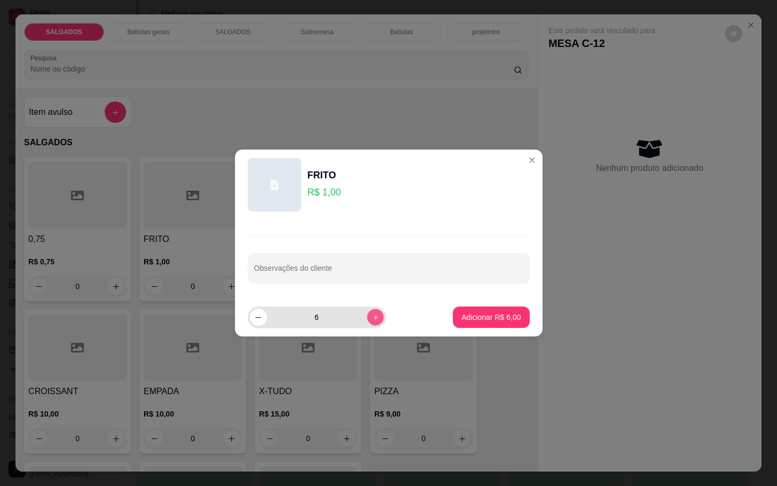
click at [371, 317] on icon "increase-product-quantity" at bounding box center [375, 318] width 8 height 8
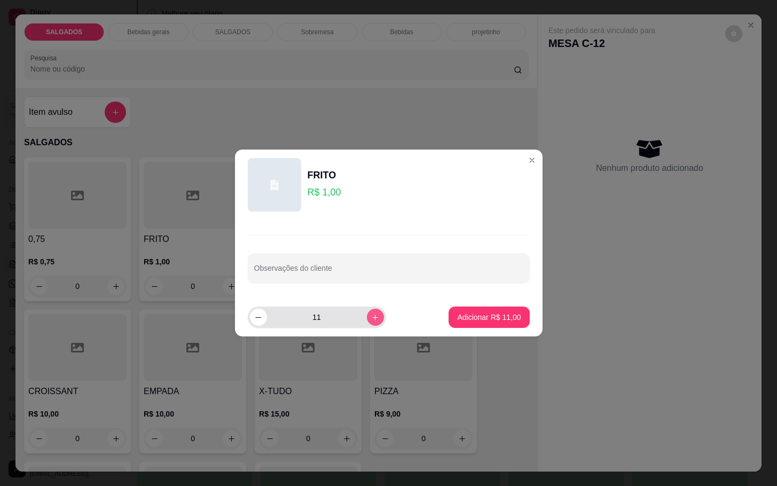
click at [371, 317] on icon "increase-product-quantity" at bounding box center [375, 318] width 8 height 8
type input "12"
click at [494, 324] on button "Adicionar R$ 12,00" at bounding box center [489, 317] width 81 height 21
type input "12"
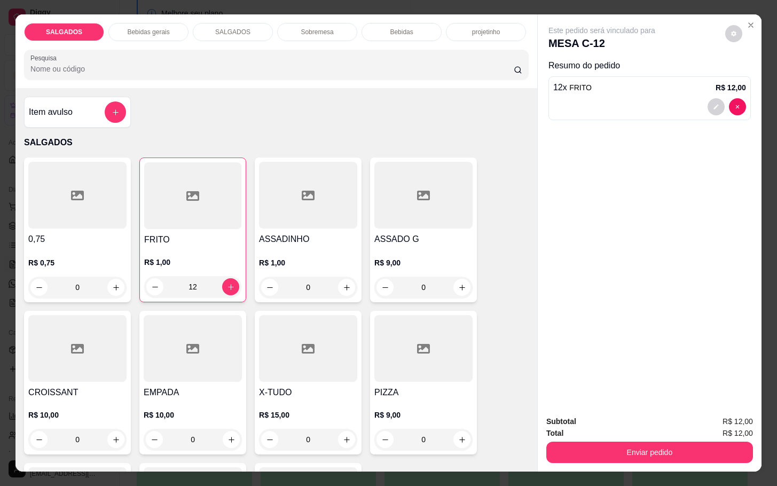
click at [130, 28] on p "Bebidas gerais" at bounding box center [148, 32] width 42 height 9
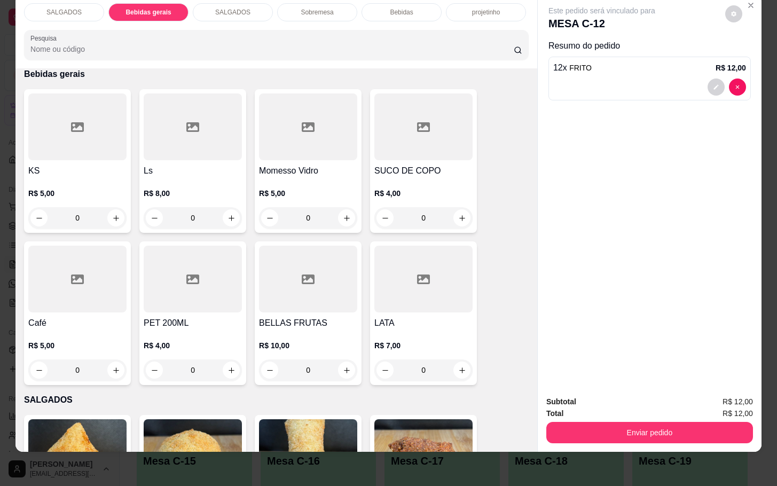
click at [64, 297] on div at bounding box center [77, 279] width 98 height 67
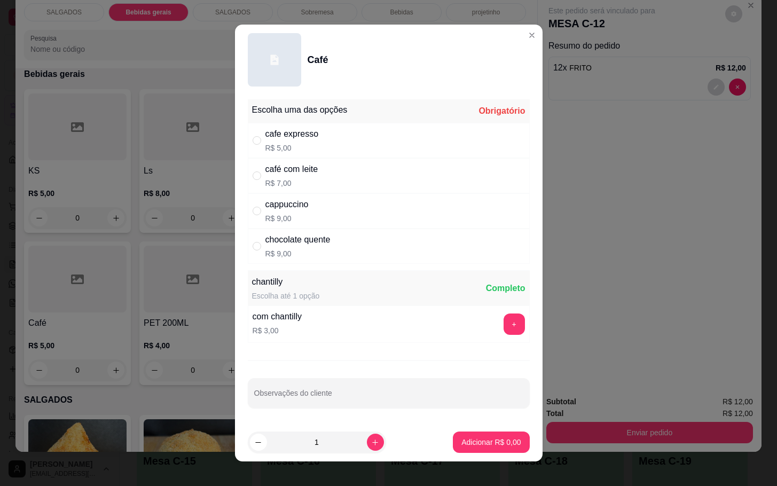
click at [325, 188] on div "café com leite R$ 7,00" at bounding box center [389, 175] width 282 height 35
radio input "true"
click at [478, 433] on button "Adicionar R$ 7,00" at bounding box center [491, 442] width 76 height 21
type input "1"
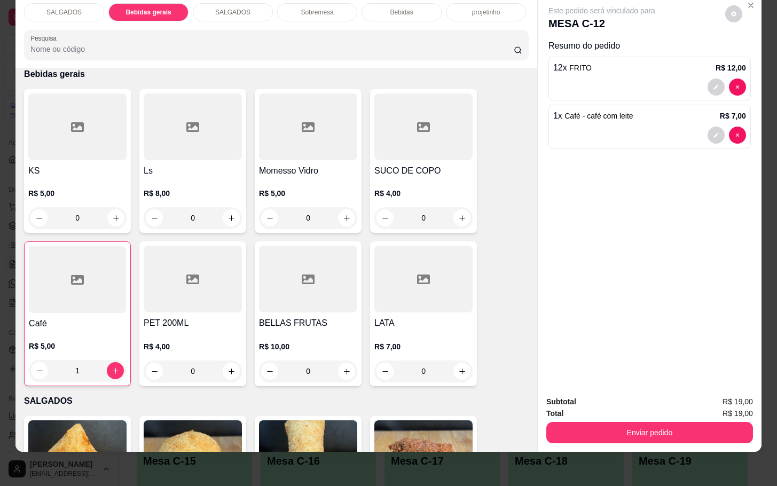
click at [571, 432] on div "Subtotal R$ 19,00 Total R$ 19,00 Enviar pedido" at bounding box center [650, 419] width 224 height 65
click at [699, 446] on div "SALGADOS Bebidas gerais SALGADOS Sobremesa Bebidas projetinho Pesquisa Item avu…" at bounding box center [388, 243] width 777 height 486
click at [677, 428] on button "Enviar pedido" at bounding box center [650, 432] width 207 height 21
click at [712, 388] on button "Enviar pedido" at bounding box center [723, 395] width 60 height 20
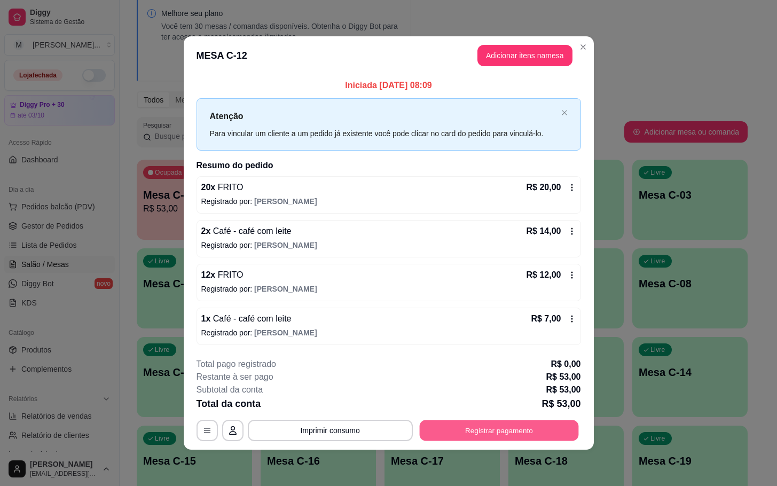
click at [534, 439] on button "Registrar pagamento" at bounding box center [498, 430] width 159 height 21
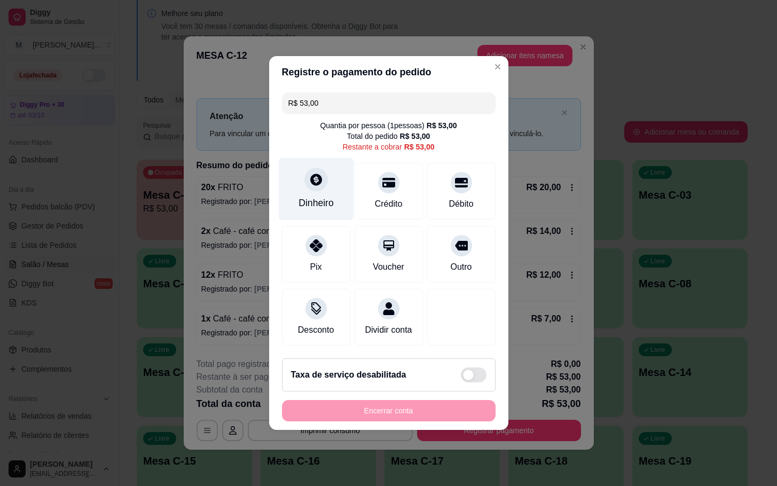
click at [322, 196] on div "Dinheiro" at bounding box center [316, 203] width 35 height 14
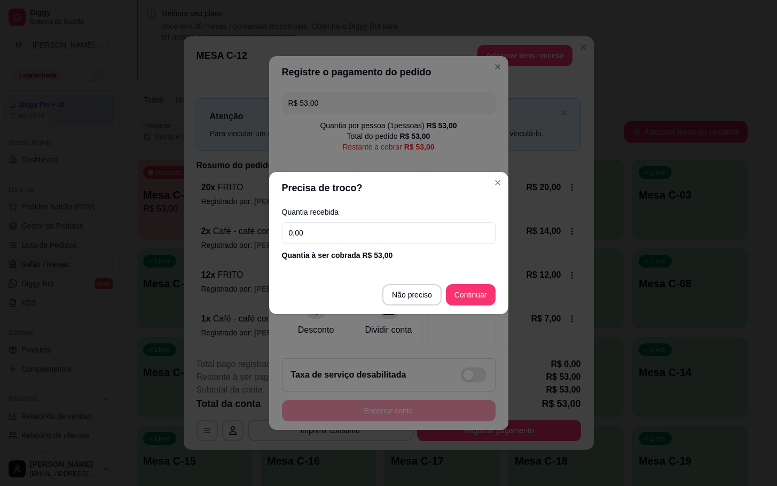
click at [357, 231] on input "0,00" at bounding box center [389, 232] width 214 height 21
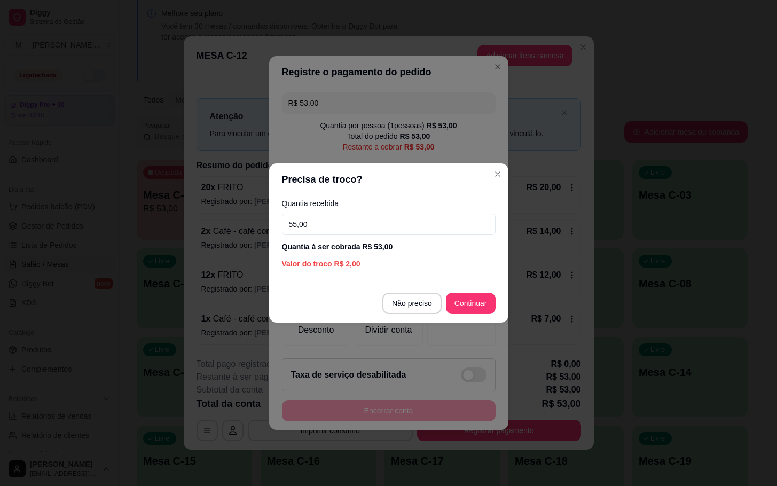
type input "55,00"
click at [476, 293] on footer "Não preciso Continuar" at bounding box center [388, 303] width 239 height 38
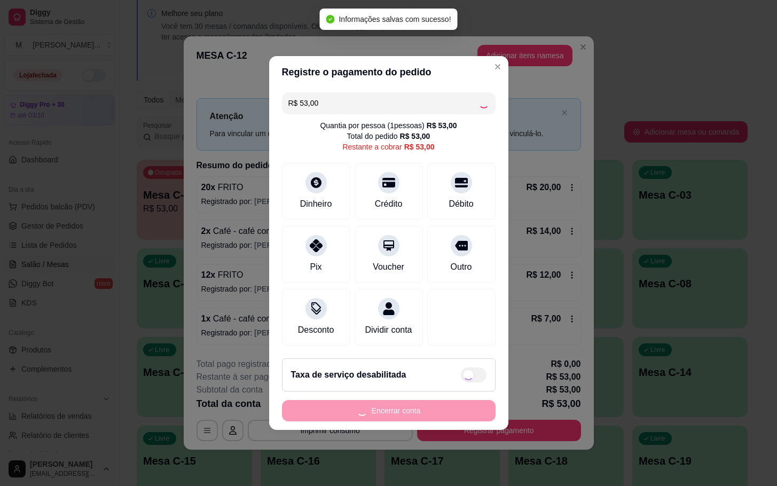
type input "R$ 0,00"
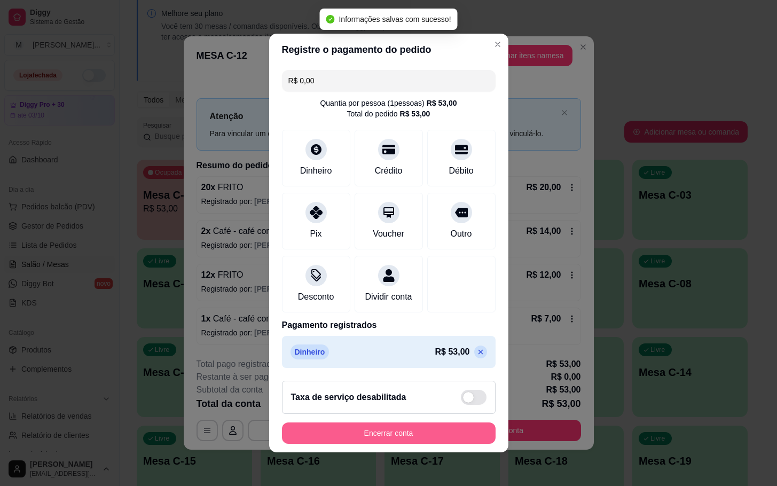
click at [459, 440] on button "Encerrar conta" at bounding box center [389, 433] width 214 height 21
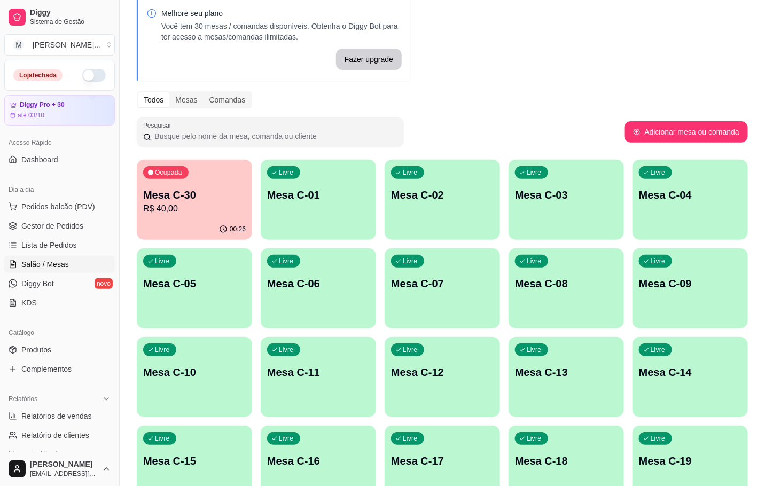
click at [214, 204] on p "R$ 40,00" at bounding box center [194, 208] width 103 height 13
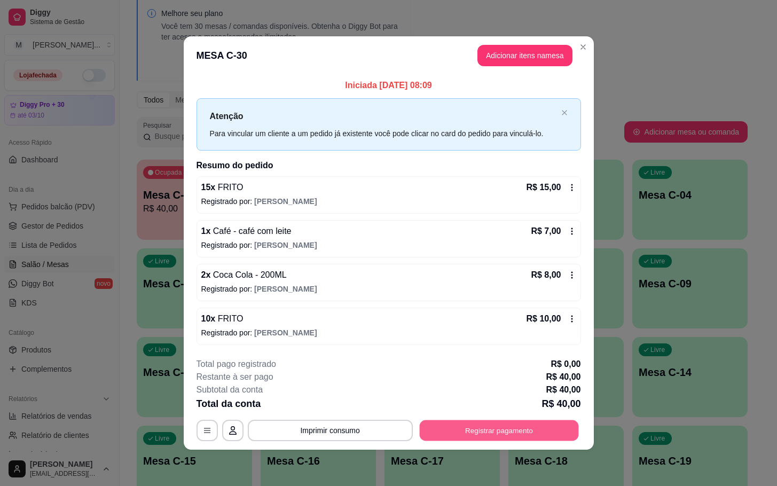
click at [544, 438] on button "Registrar pagamento" at bounding box center [498, 430] width 159 height 21
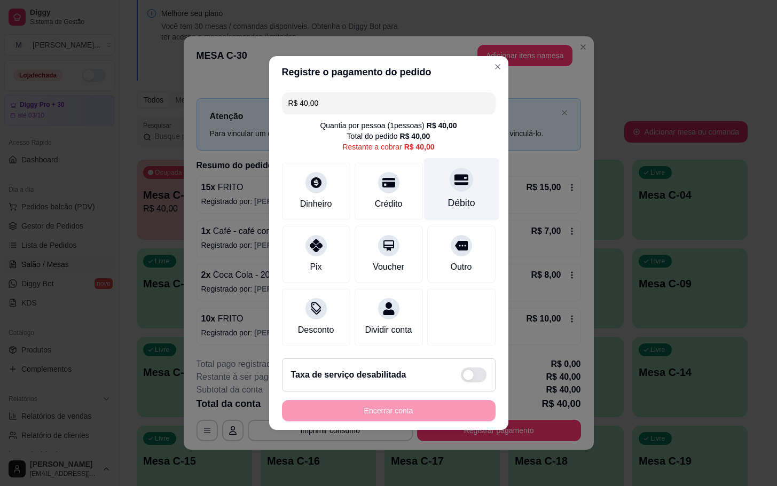
click at [454, 196] on div "Débito" at bounding box center [461, 203] width 27 height 14
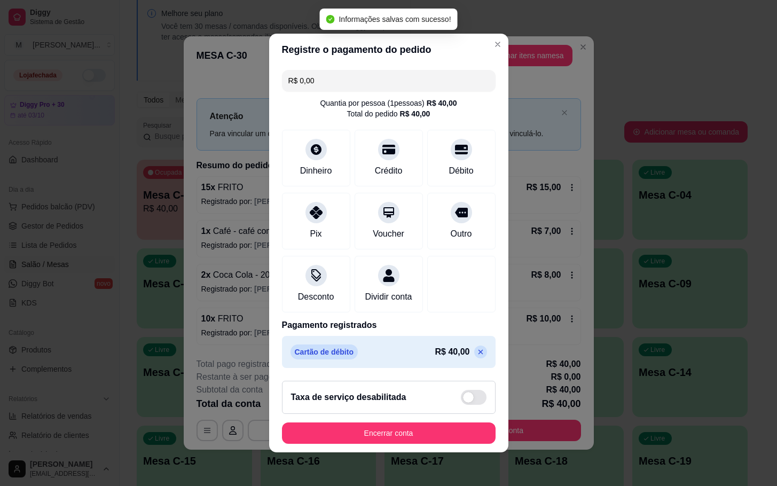
type input "R$ 0,00"
click at [472, 442] on button "Encerrar conta" at bounding box center [389, 433] width 214 height 21
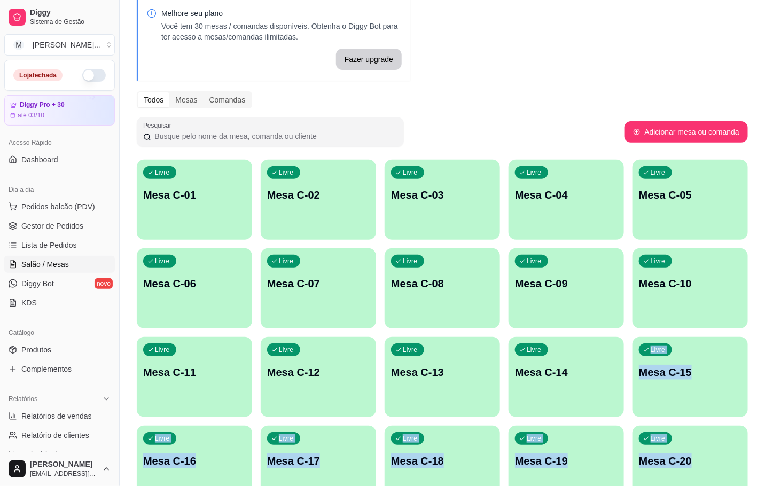
scroll to position [290, 0]
